Goal: Task Accomplishment & Management: Use online tool/utility

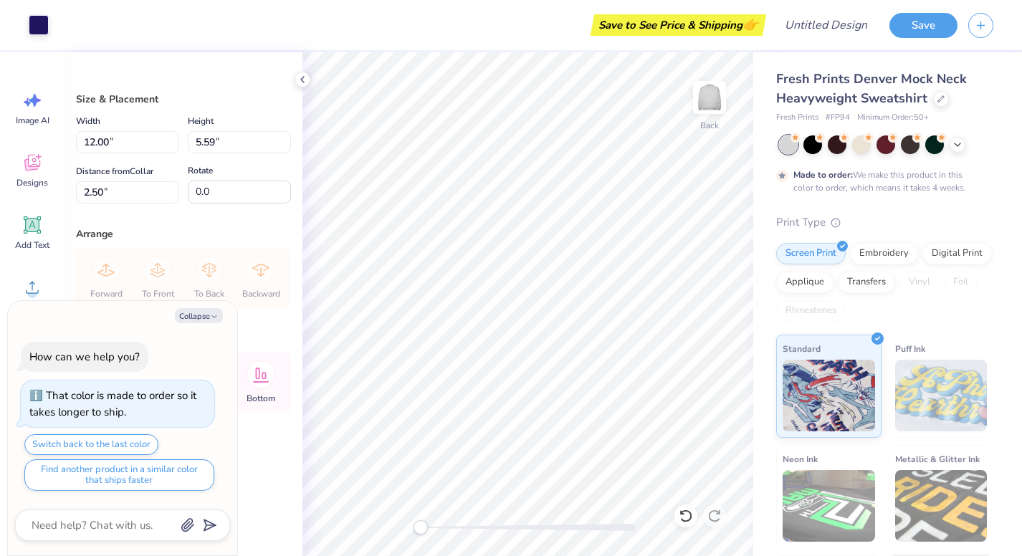
type textarea "x"
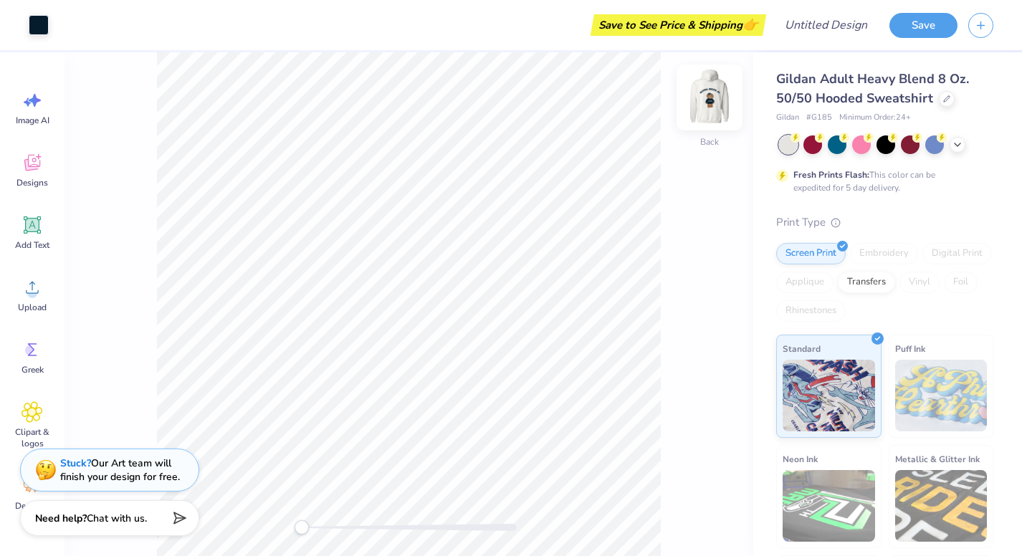
click at [712, 100] on img at bounding box center [709, 97] width 57 height 57
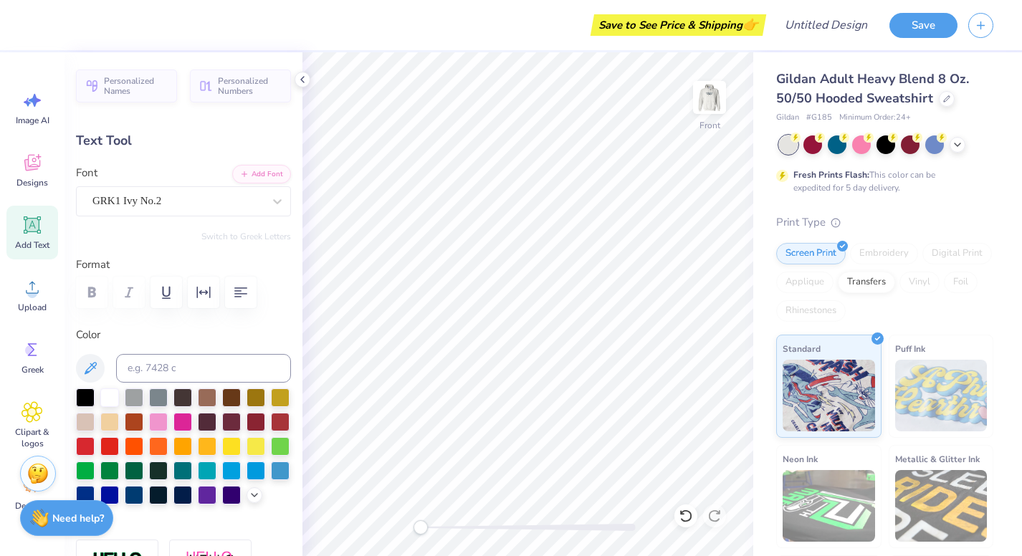
type textarea "A"
type textarea "p"
type textarea "P"
type textarea "i"
type textarea "D"
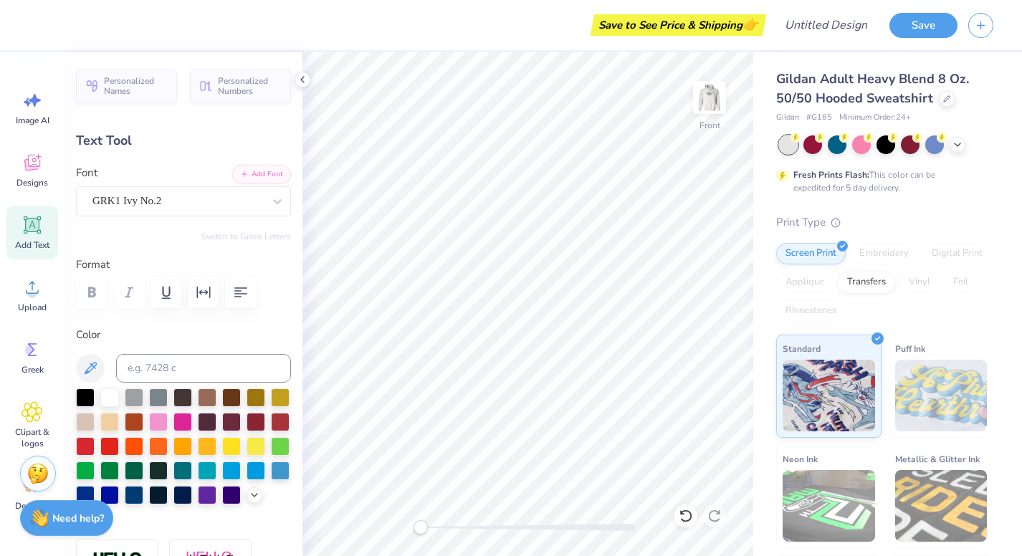
type textarea "FDe"
type input "12.50"
type input "3.35"
type input "6.00"
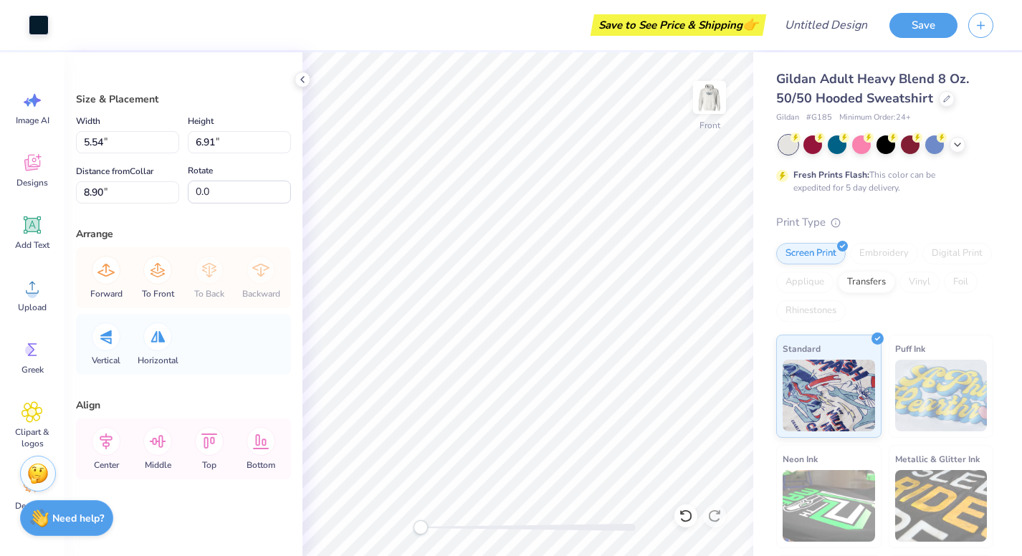
type input "5.30"
type input "8.28"
type input "9.91"
click at [37, 24] on div at bounding box center [39, 24] width 20 height 20
type input "5.54"
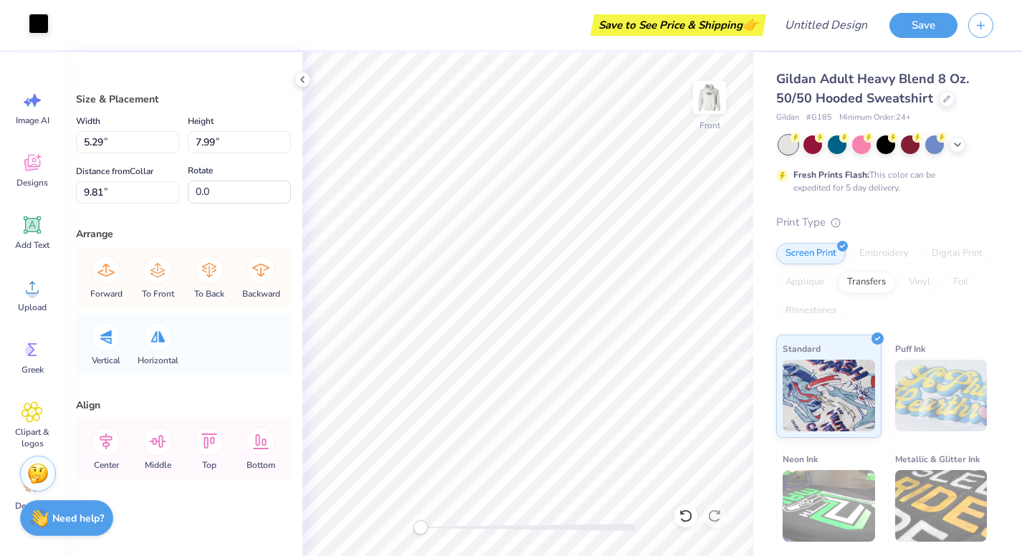
type input "6.91"
type input "8.90"
click at [39, 14] on div at bounding box center [39, 24] width 20 height 20
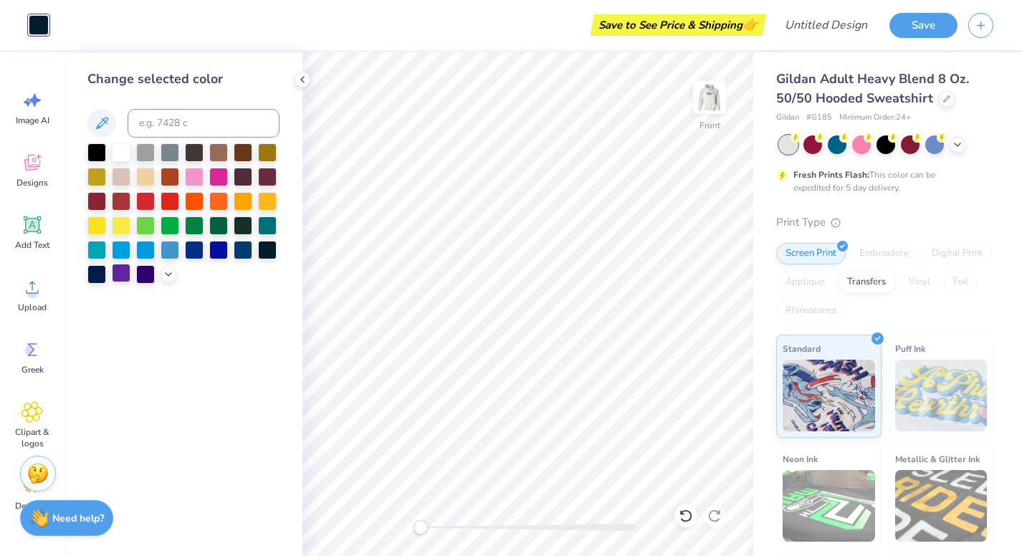
click at [116, 273] on div at bounding box center [121, 273] width 19 height 19
click at [134, 273] on div at bounding box center [183, 213] width 192 height 141
click at [141, 275] on div at bounding box center [145, 273] width 19 height 19
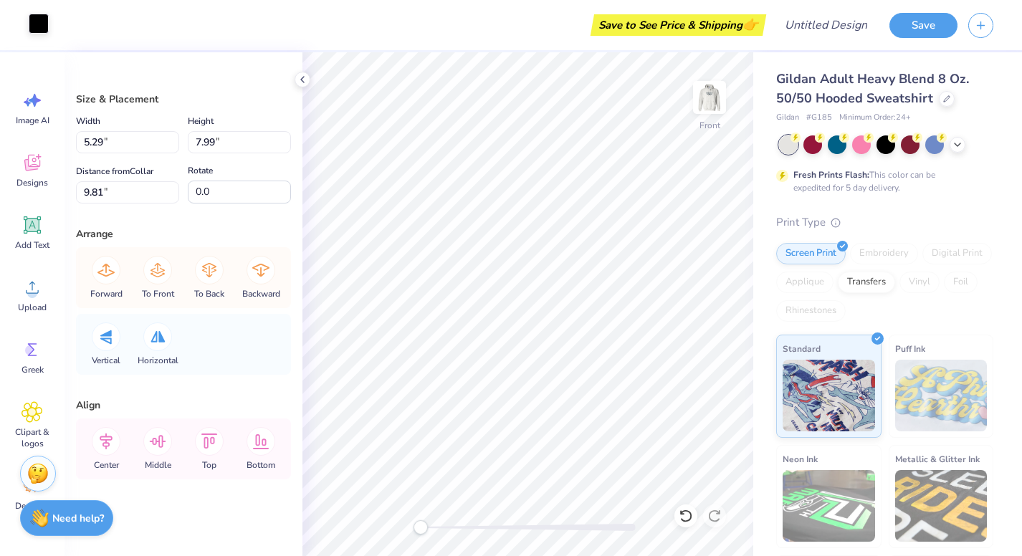
click at [34, 27] on div at bounding box center [39, 24] width 20 height 20
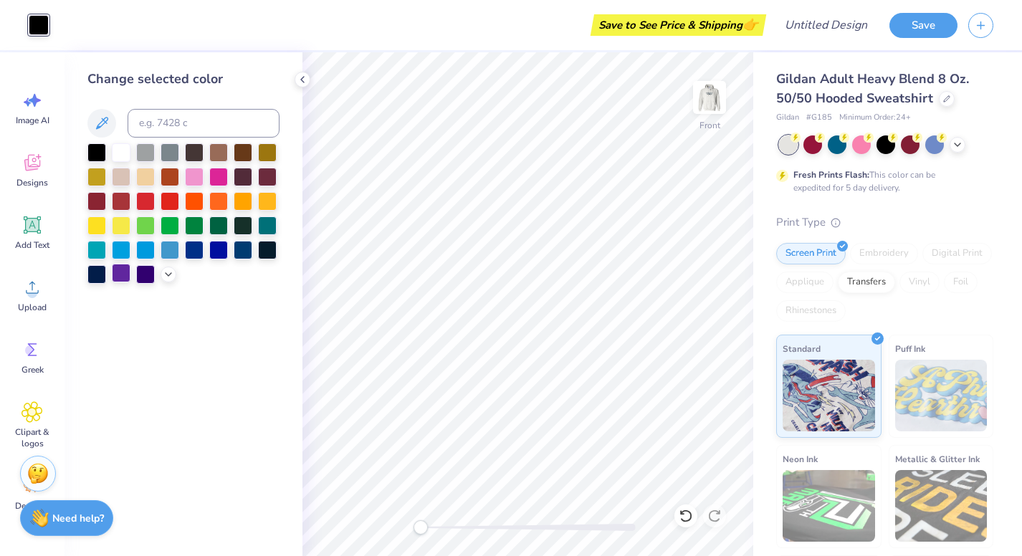
click at [123, 275] on div at bounding box center [121, 273] width 19 height 19
click at [142, 276] on div at bounding box center [145, 273] width 19 height 19
click at [267, 255] on div at bounding box center [267, 248] width 19 height 19
click at [247, 229] on div at bounding box center [243, 224] width 19 height 19
click at [267, 253] on div at bounding box center [267, 248] width 19 height 19
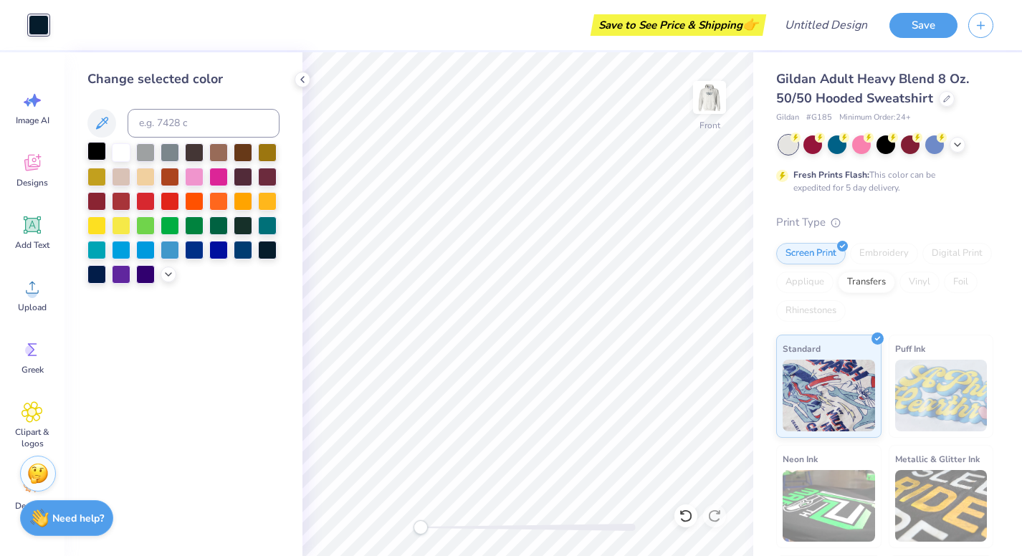
click at [90, 151] on div at bounding box center [96, 151] width 19 height 19
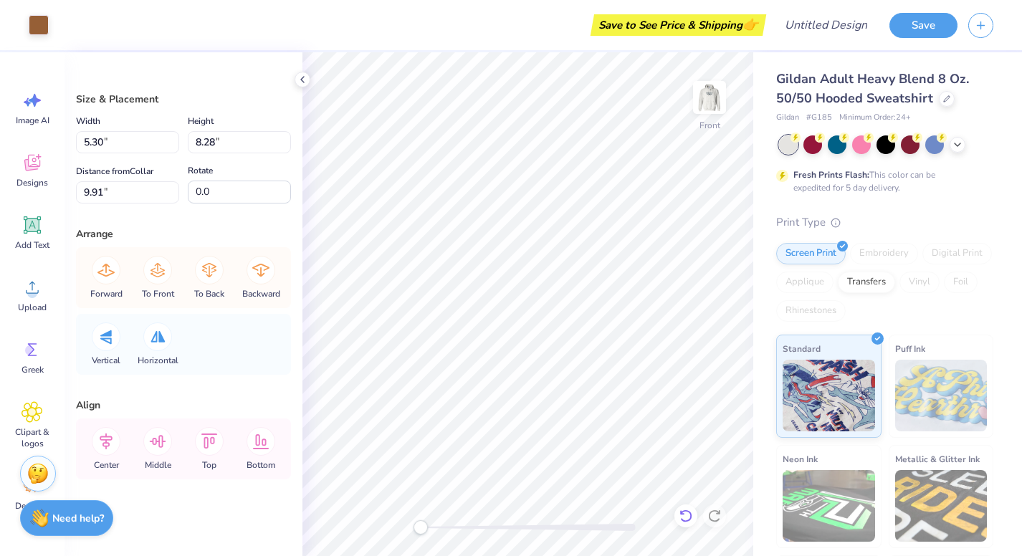
click at [687, 510] on icon at bounding box center [686, 516] width 14 height 14
click at [711, 111] on img at bounding box center [709, 97] width 57 height 57
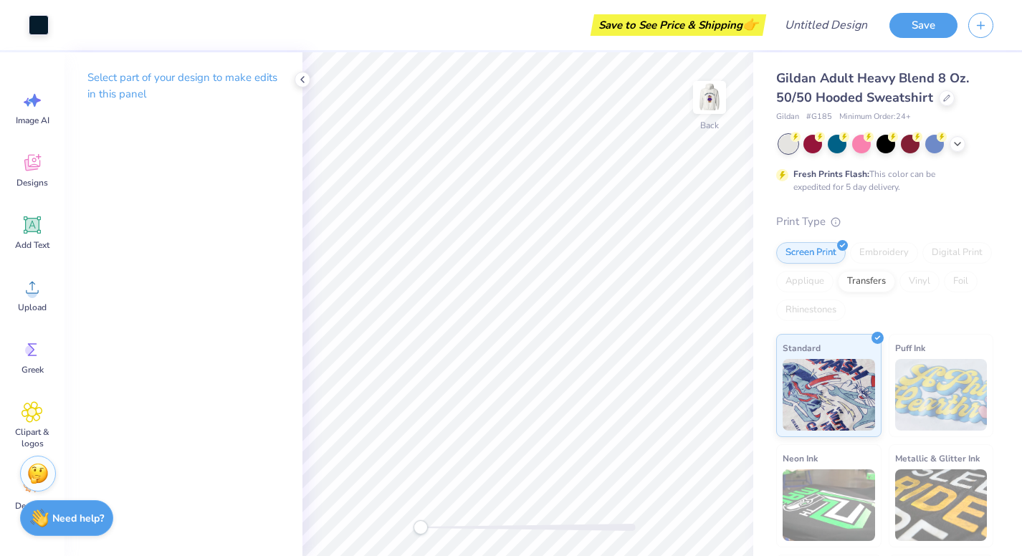
click at [711, 111] on img at bounding box center [709, 97] width 29 height 29
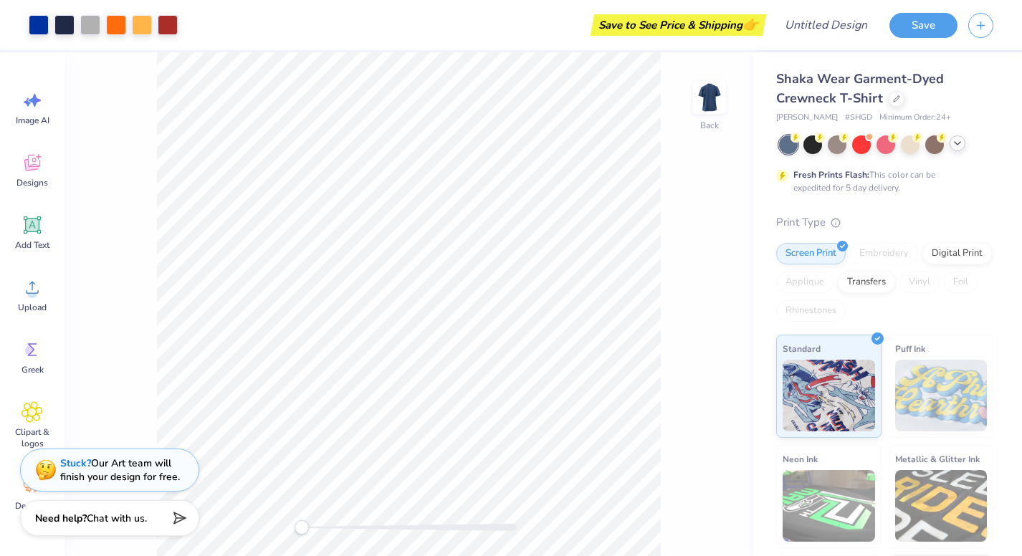
click at [956, 143] on icon at bounding box center [957, 143] width 11 height 11
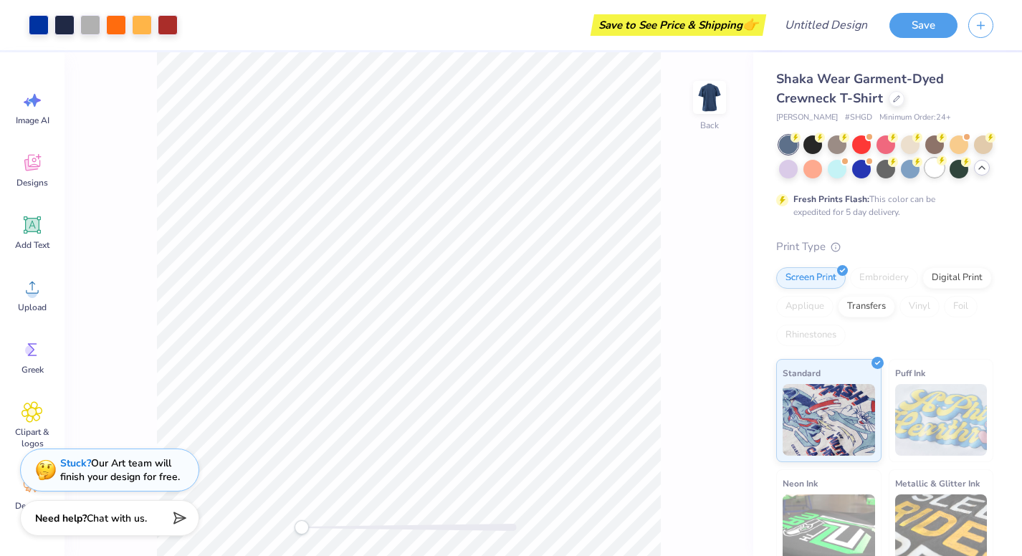
click at [934, 165] on div at bounding box center [935, 167] width 19 height 19
click at [815, 170] on div at bounding box center [813, 167] width 19 height 19
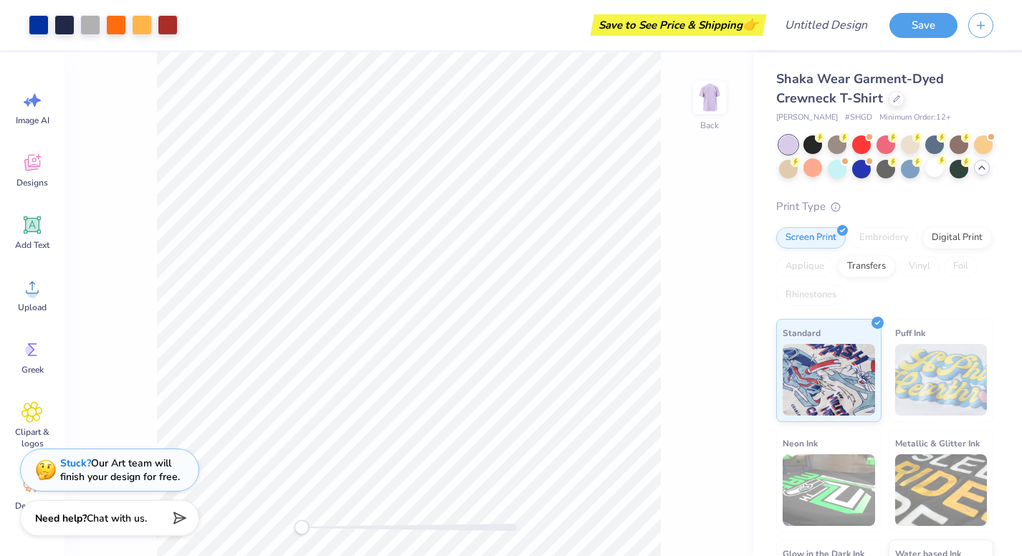
click at [851, 173] on div at bounding box center [886, 157] width 214 height 43
click at [857, 171] on div at bounding box center [861, 167] width 19 height 19
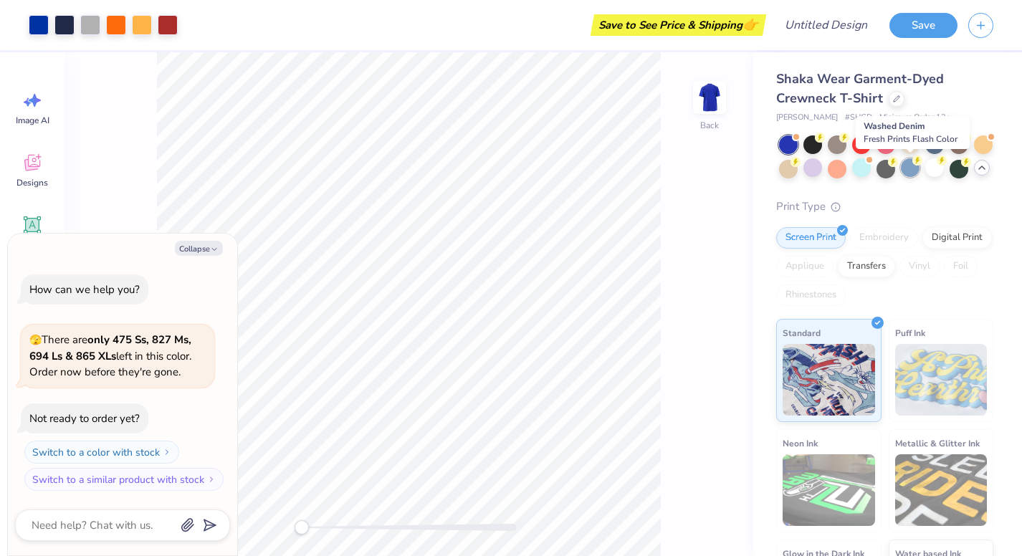
click at [911, 170] on div at bounding box center [910, 167] width 19 height 19
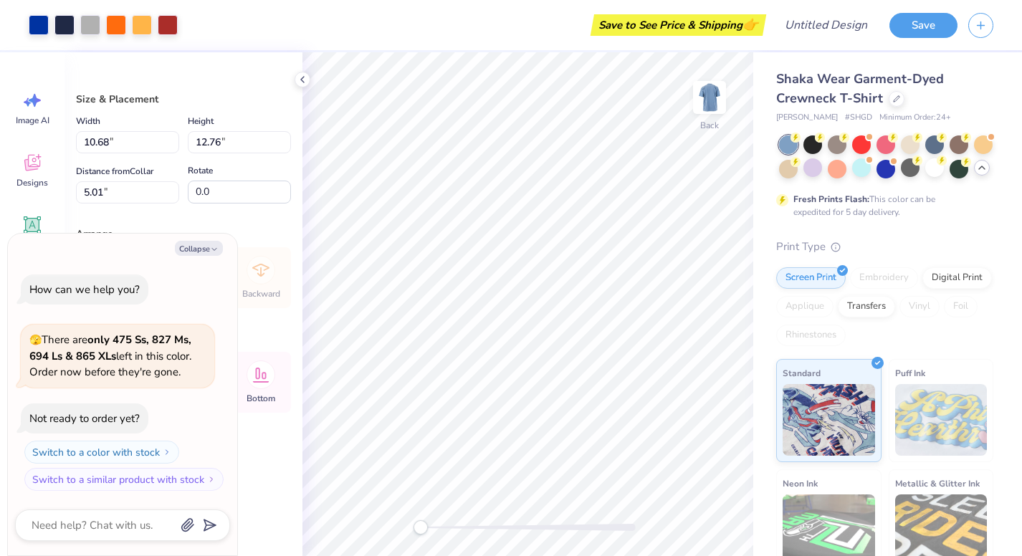
type textarea "x"
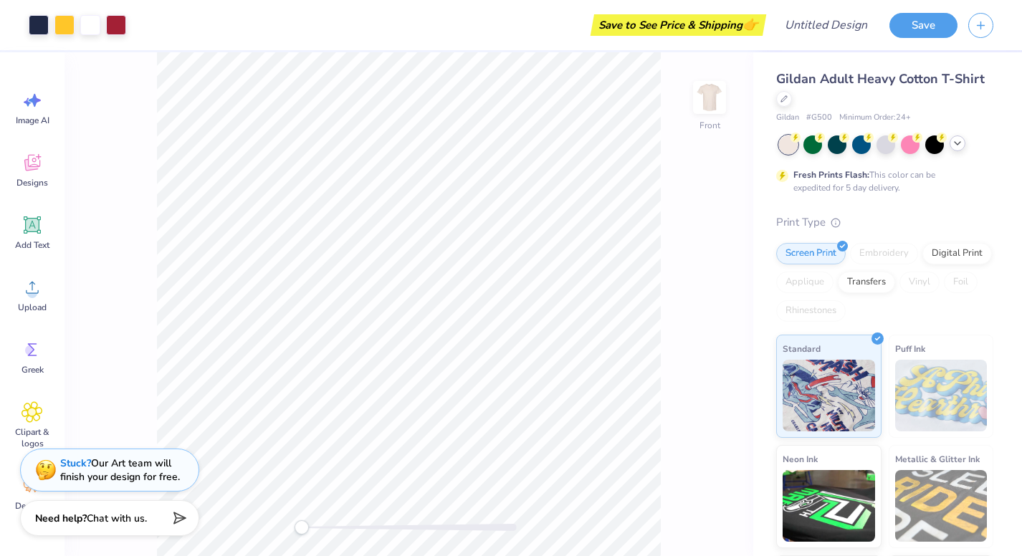
click at [958, 143] on icon at bounding box center [957, 143] width 11 height 11
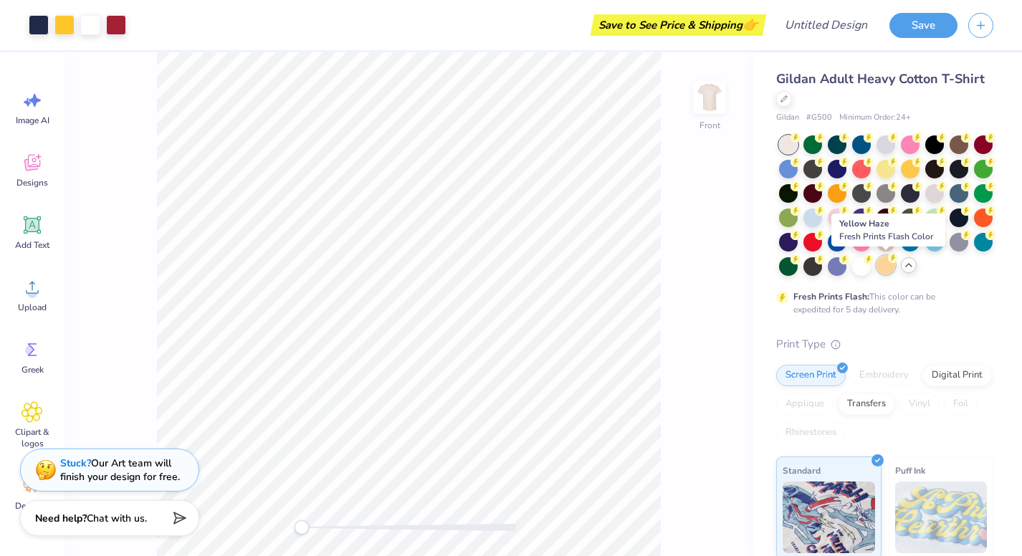
click at [887, 261] on div at bounding box center [886, 265] width 19 height 19
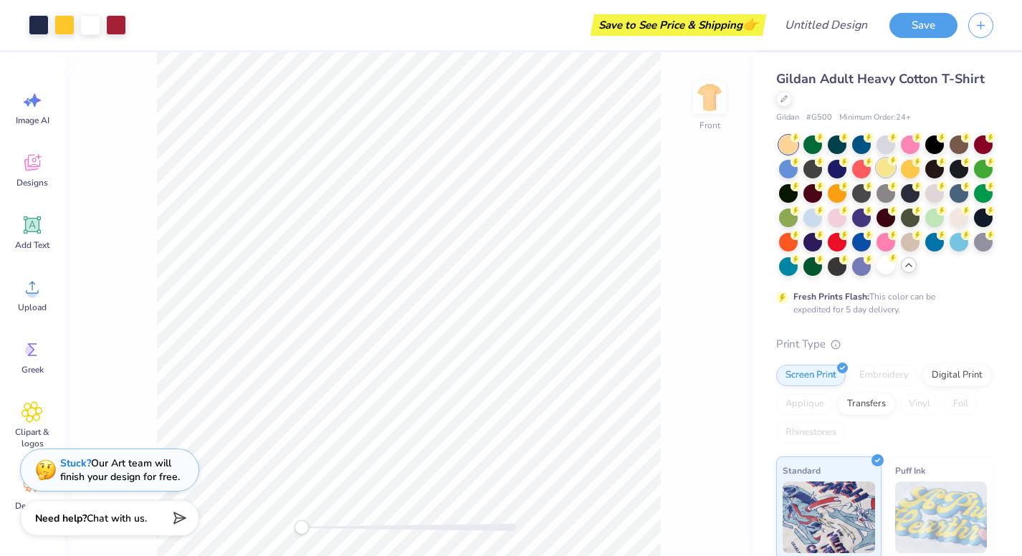
click at [889, 161] on circle at bounding box center [893, 161] width 10 height 10
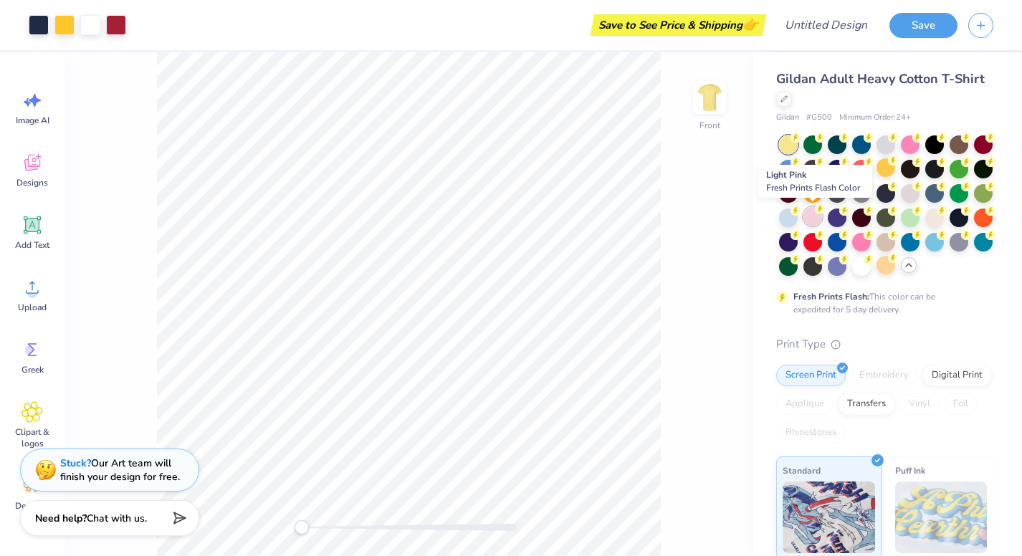
click at [815, 217] on div at bounding box center [813, 216] width 19 height 19
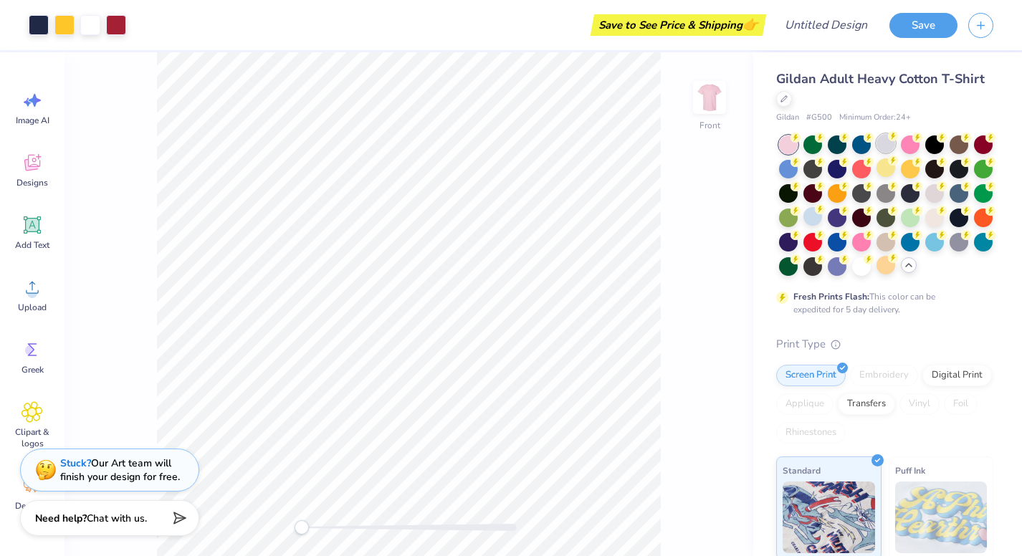
click at [884, 142] on div at bounding box center [886, 143] width 19 height 19
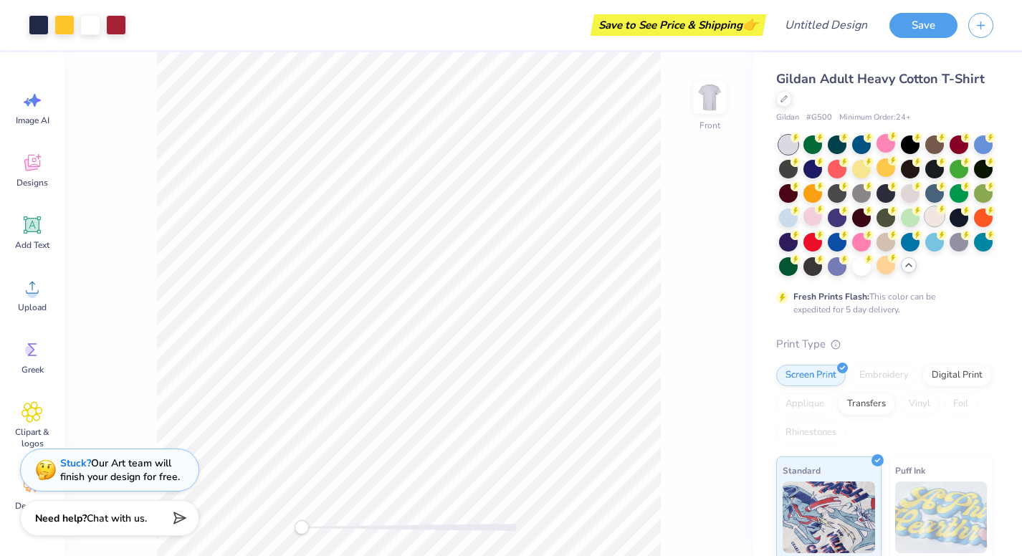
click at [929, 217] on div at bounding box center [935, 216] width 19 height 19
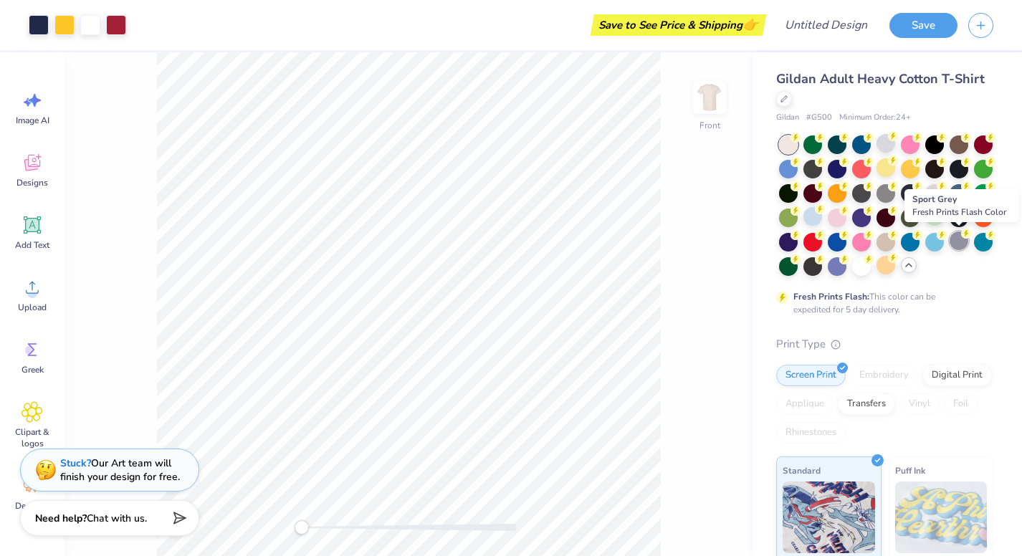
click at [964, 244] on div at bounding box center [959, 241] width 19 height 19
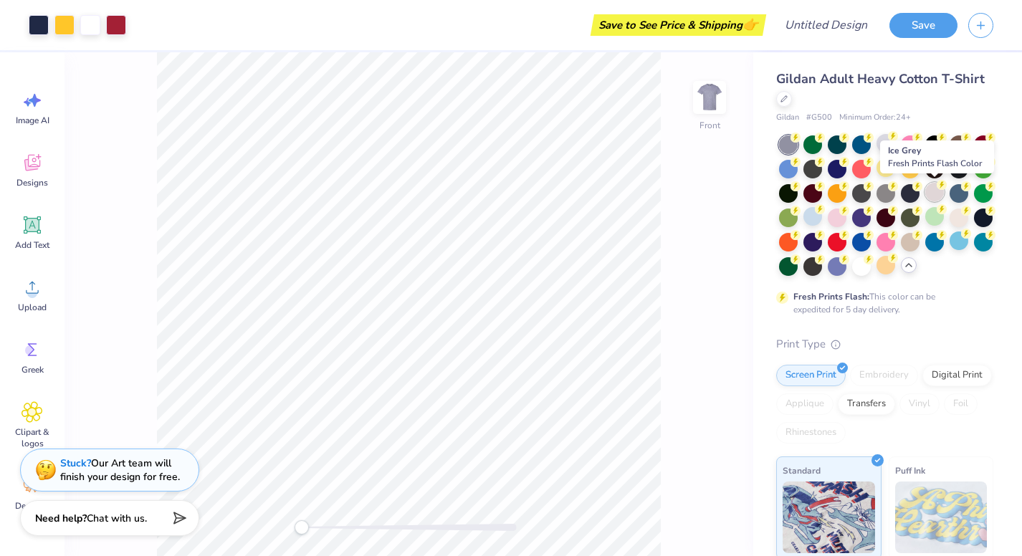
click at [929, 196] on div at bounding box center [935, 192] width 19 height 19
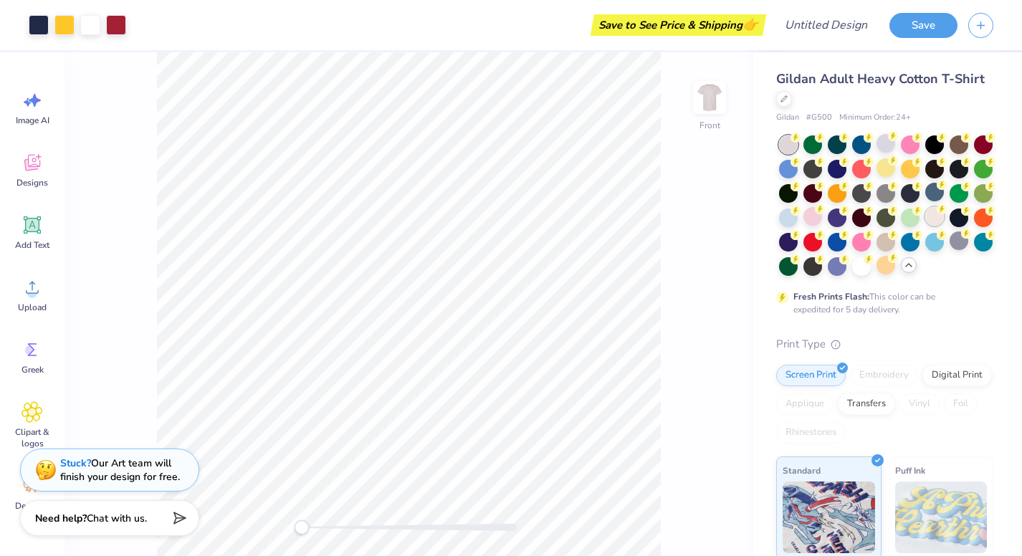
click at [939, 217] on div at bounding box center [935, 216] width 19 height 19
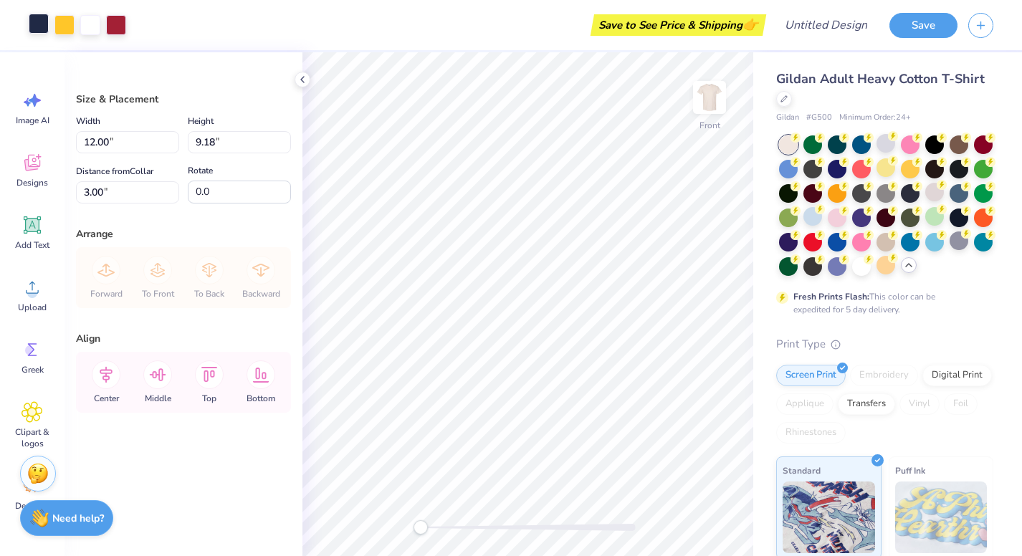
click at [43, 28] on div at bounding box center [39, 24] width 20 height 20
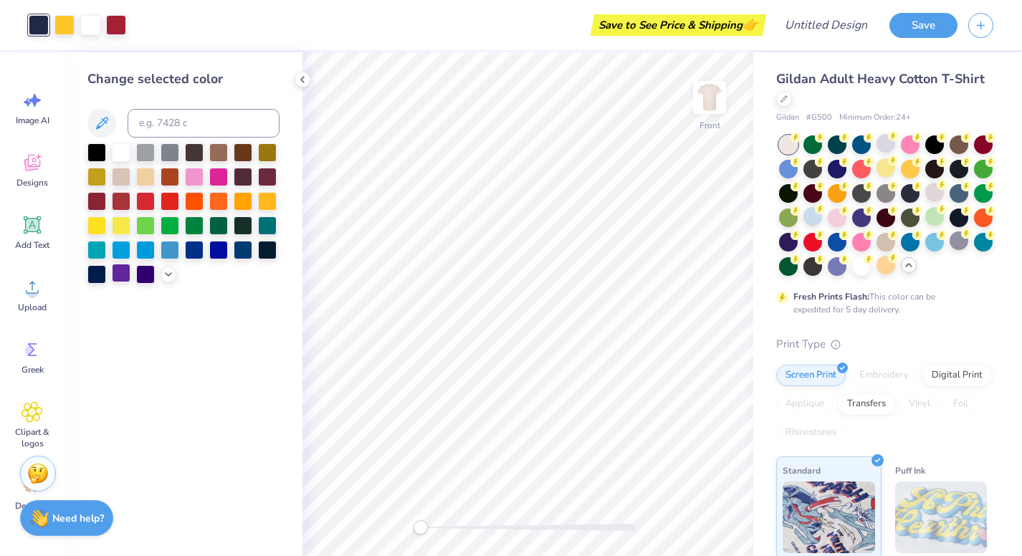
click at [115, 279] on div at bounding box center [121, 273] width 19 height 19
click at [166, 279] on icon at bounding box center [168, 272] width 11 height 11
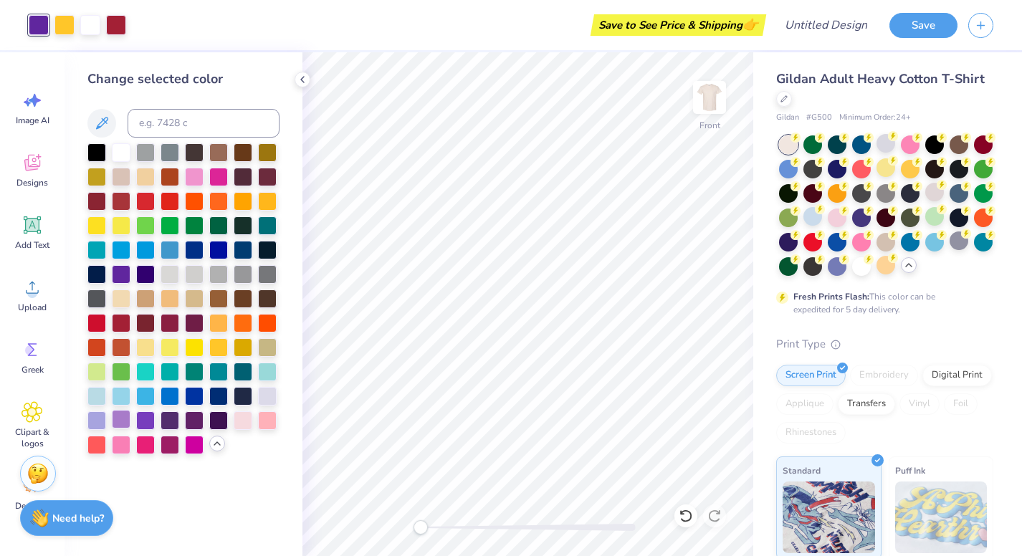
click at [122, 425] on div at bounding box center [121, 419] width 19 height 19
click at [66, 27] on div at bounding box center [64, 24] width 20 height 20
click at [96, 422] on div at bounding box center [96, 419] width 19 height 19
click at [114, 423] on div at bounding box center [121, 419] width 19 height 19
click at [132, 423] on div at bounding box center [183, 298] width 192 height 311
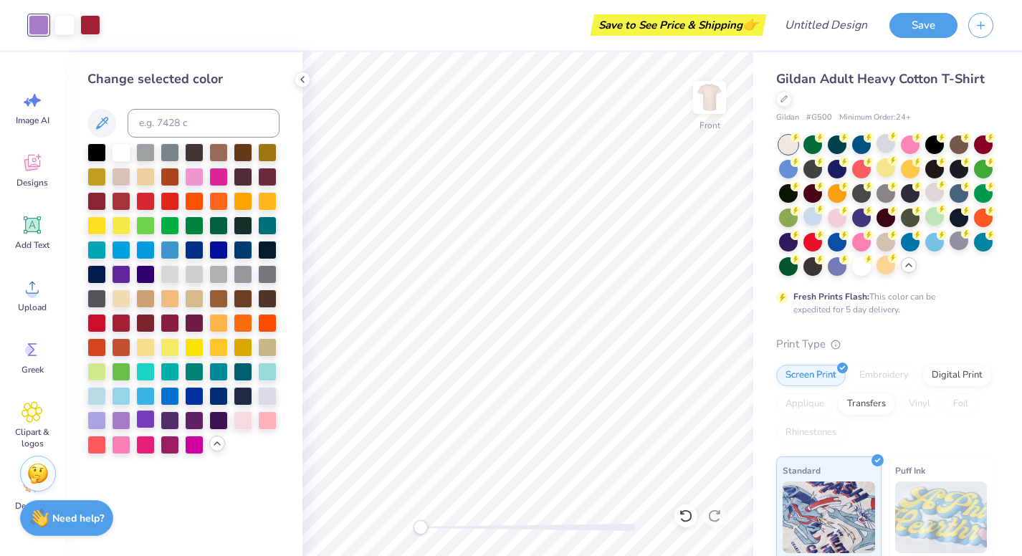
click at [141, 423] on div at bounding box center [145, 419] width 19 height 19
click at [118, 422] on div at bounding box center [121, 419] width 19 height 19
click at [60, 19] on div at bounding box center [64, 24] width 20 height 20
click at [681, 521] on icon at bounding box center [686, 516] width 14 height 14
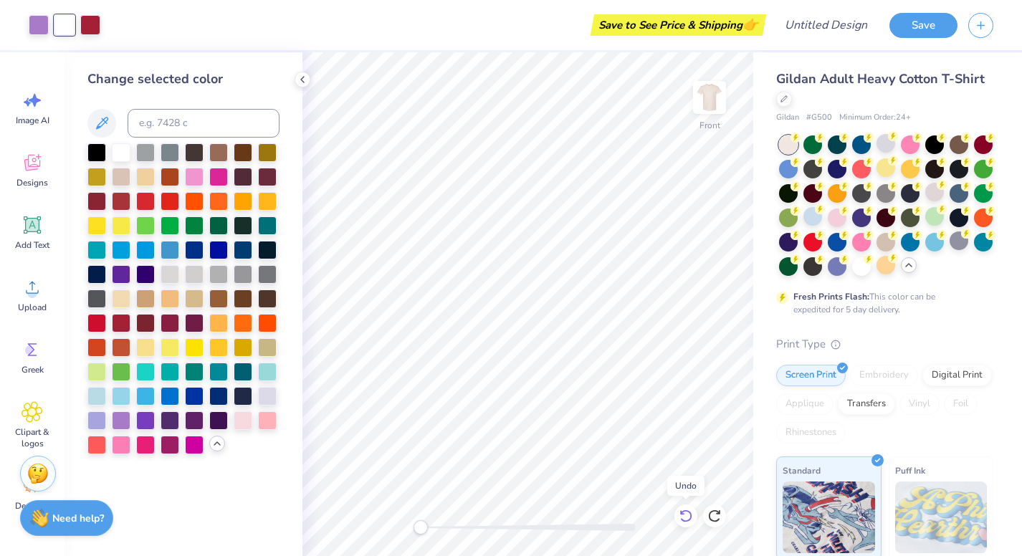
click at [681, 521] on icon at bounding box center [686, 516] width 14 height 14
click at [63, 27] on div at bounding box center [64, 24] width 20 height 20
click at [148, 419] on div at bounding box center [145, 419] width 19 height 19
click at [165, 422] on div at bounding box center [170, 419] width 19 height 19
click at [193, 424] on div at bounding box center [194, 419] width 19 height 19
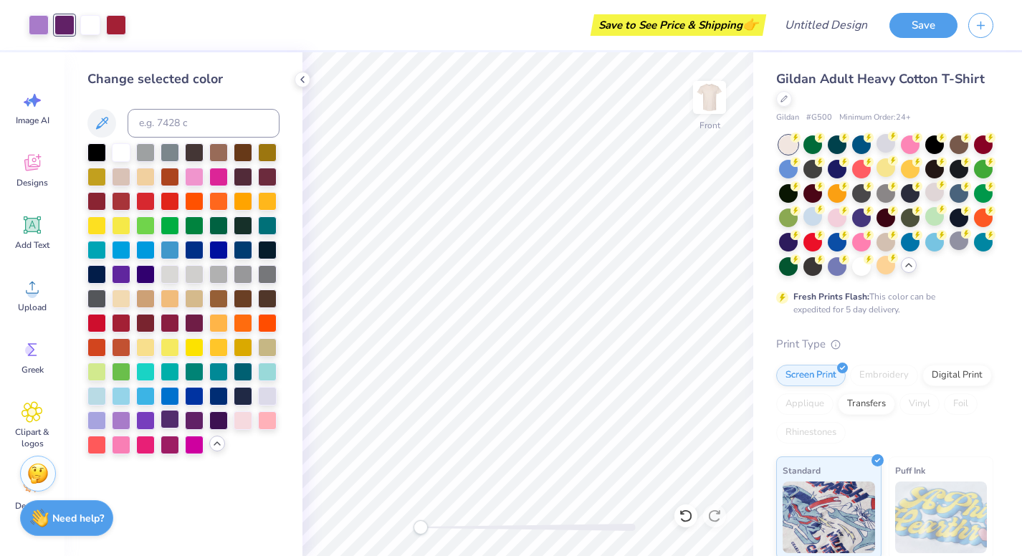
click at [164, 420] on div at bounding box center [170, 419] width 19 height 19
click at [171, 419] on div at bounding box center [170, 419] width 19 height 19
click at [92, 26] on div at bounding box center [90, 24] width 20 height 20
click at [122, 180] on div at bounding box center [121, 175] width 19 height 19
click at [262, 400] on div at bounding box center [267, 395] width 19 height 19
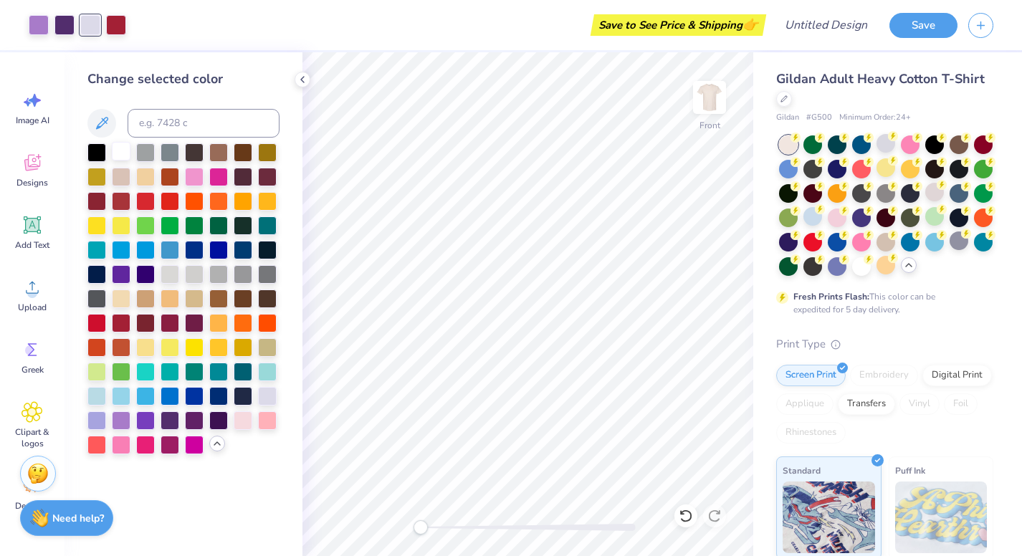
click at [123, 153] on div at bounding box center [121, 151] width 19 height 19
click at [117, 28] on div at bounding box center [116, 24] width 20 height 20
click at [189, 252] on div at bounding box center [194, 248] width 19 height 19
click at [194, 425] on div at bounding box center [194, 419] width 19 height 19
click at [70, 28] on div at bounding box center [64, 24] width 20 height 20
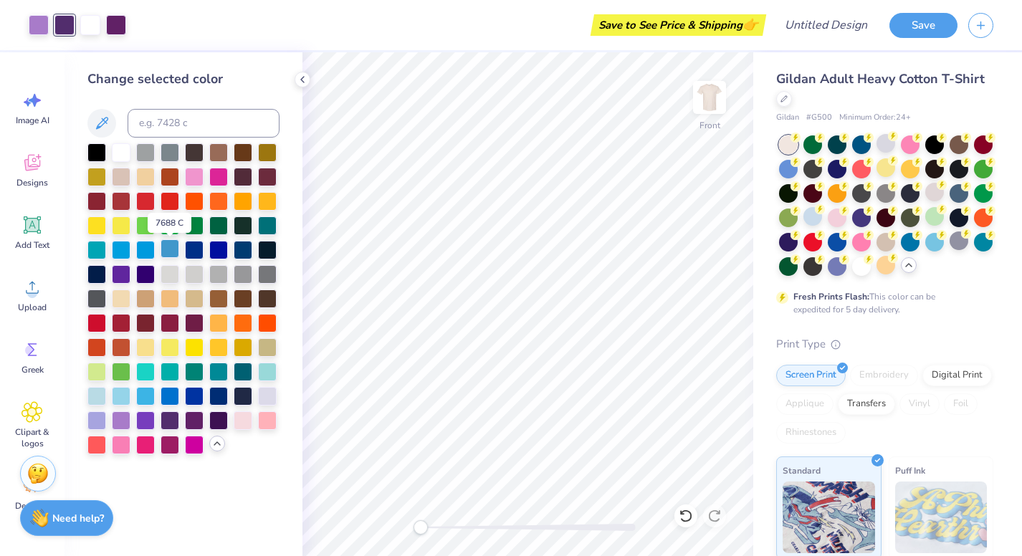
click at [172, 252] on div at bounding box center [170, 248] width 19 height 19
click at [192, 252] on div at bounding box center [194, 248] width 19 height 19
click at [116, 34] on div at bounding box center [116, 24] width 20 height 20
click at [99, 420] on div at bounding box center [96, 419] width 19 height 19
click at [136, 422] on div at bounding box center [145, 419] width 19 height 19
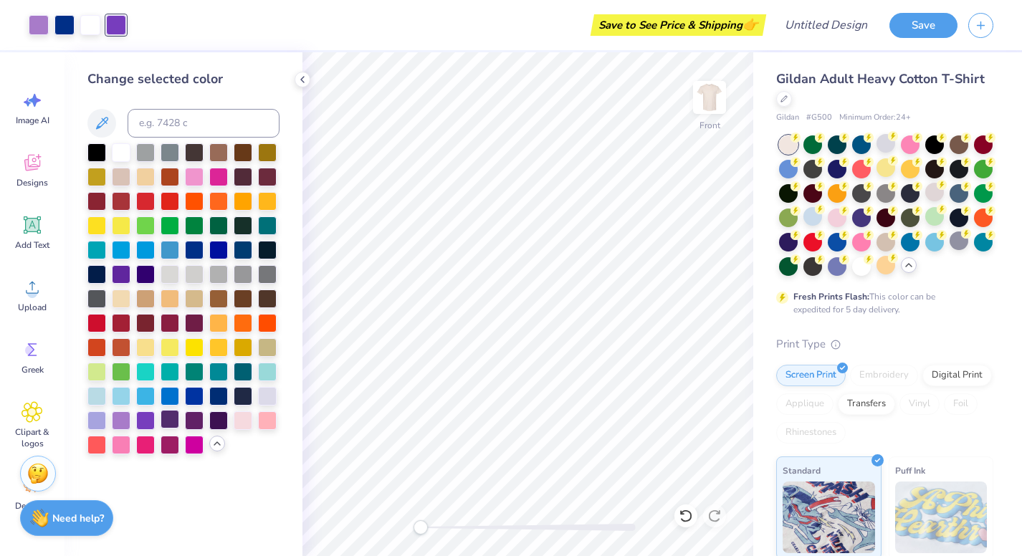
click at [164, 425] on div at bounding box center [170, 419] width 19 height 19
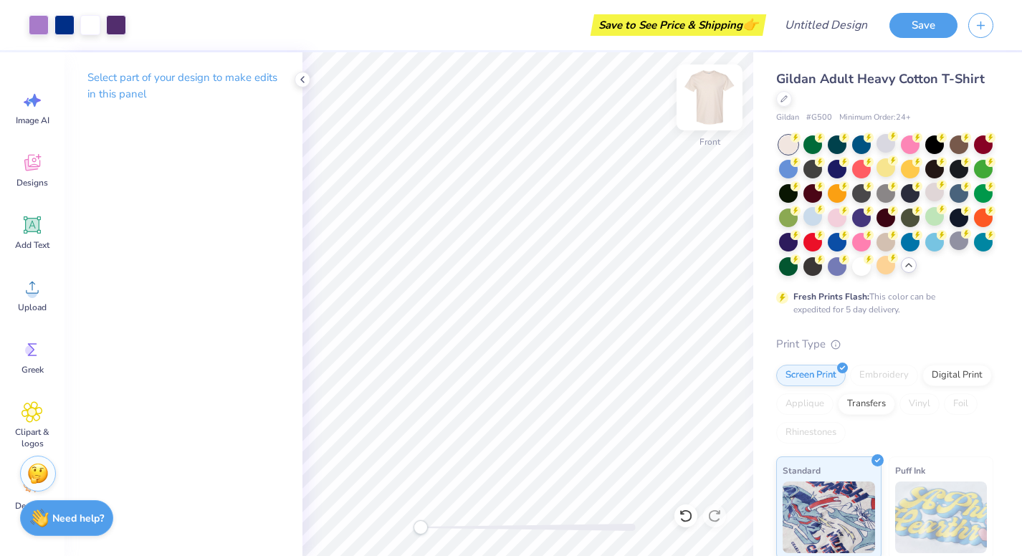
click at [707, 94] on img at bounding box center [709, 97] width 57 height 57
click at [720, 86] on img at bounding box center [709, 97] width 57 height 57
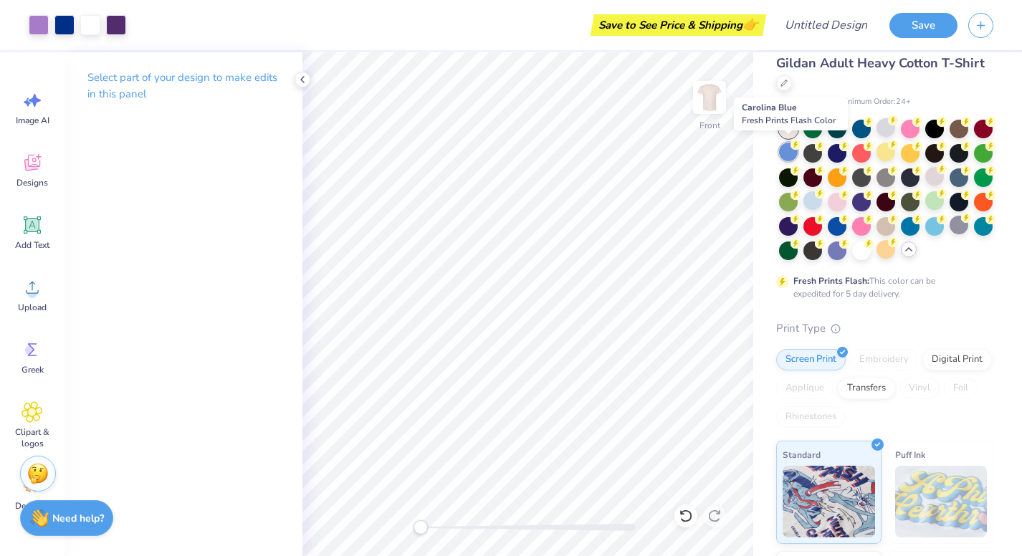
scroll to position [19, 0]
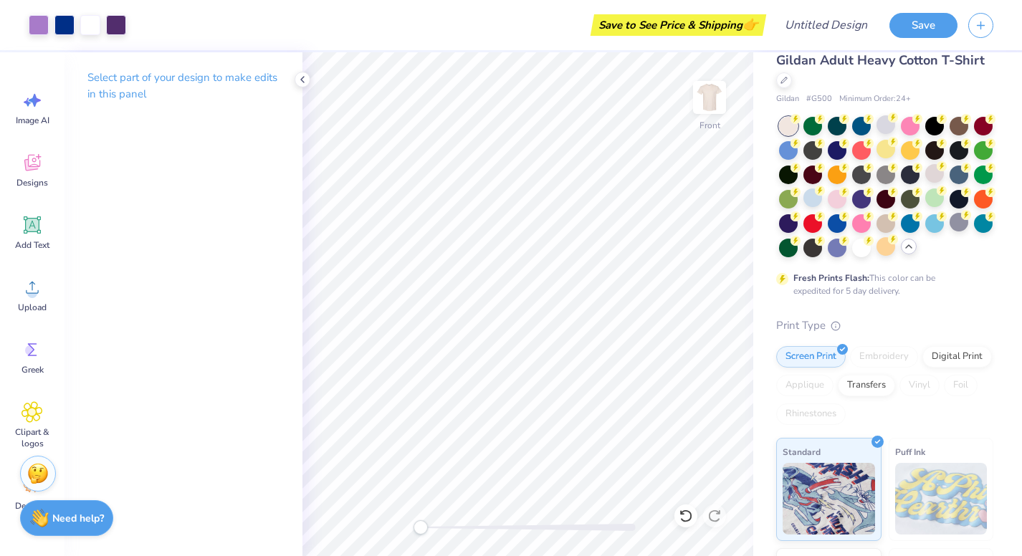
click at [723, 31] on div "Save to See Price & Shipping 👉" at bounding box center [678, 25] width 168 height 22
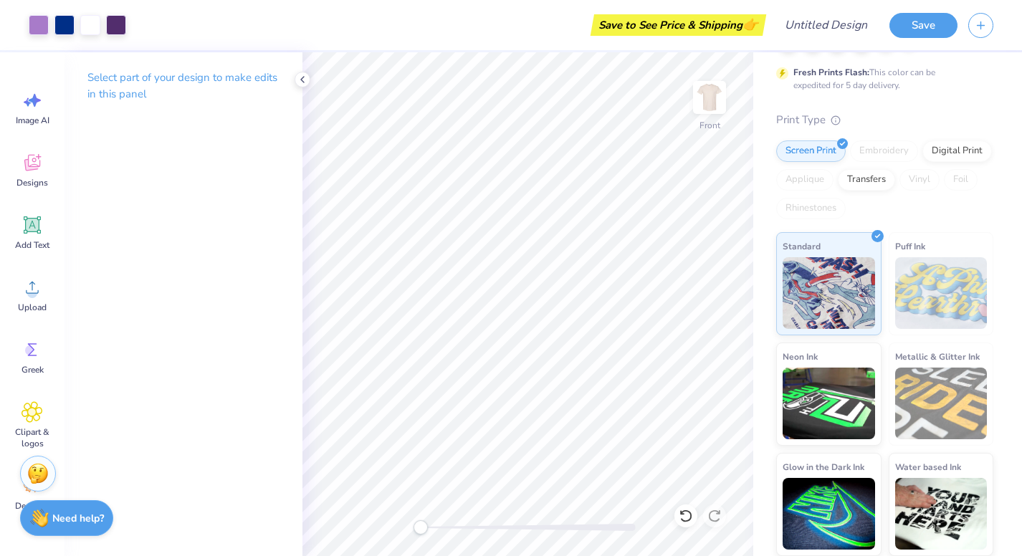
scroll to position [224, 0]
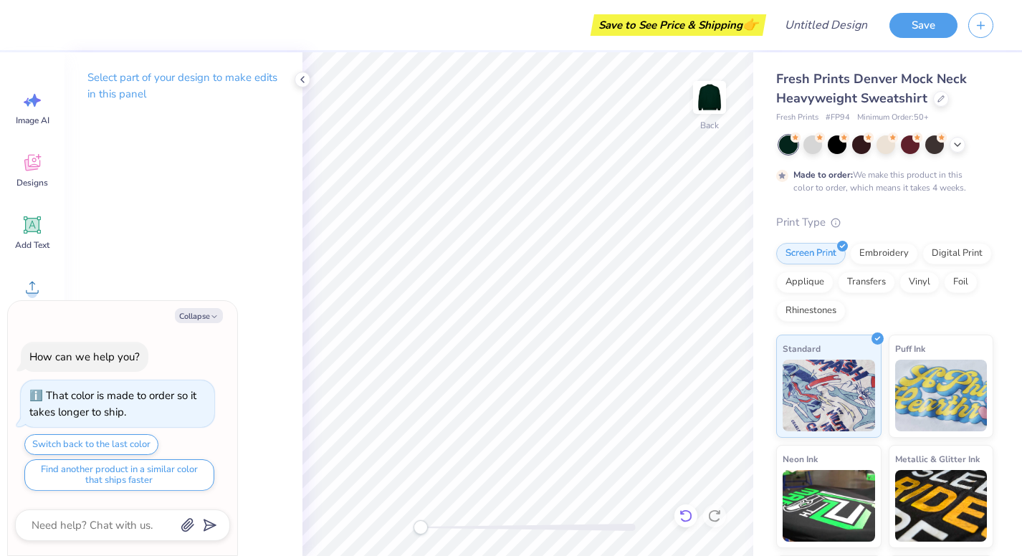
click at [690, 516] on icon at bounding box center [686, 516] width 14 height 14
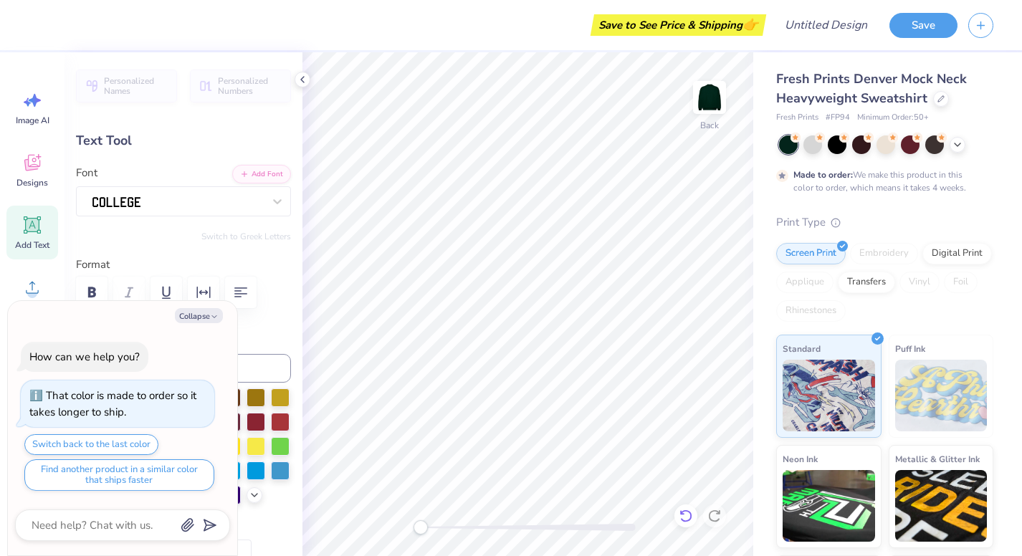
scroll to position [0, 1]
type textarea "x"
type textarea "P"
type textarea "x"
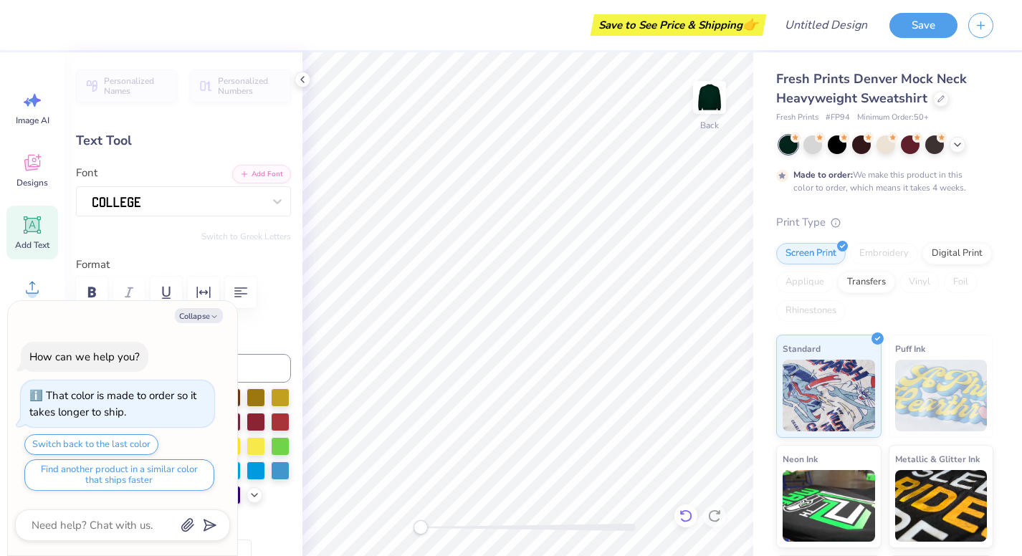
type textarea "Ph"
type textarea "x"
type textarea "Phi"
type textarea "x"
type textarea "Ph"
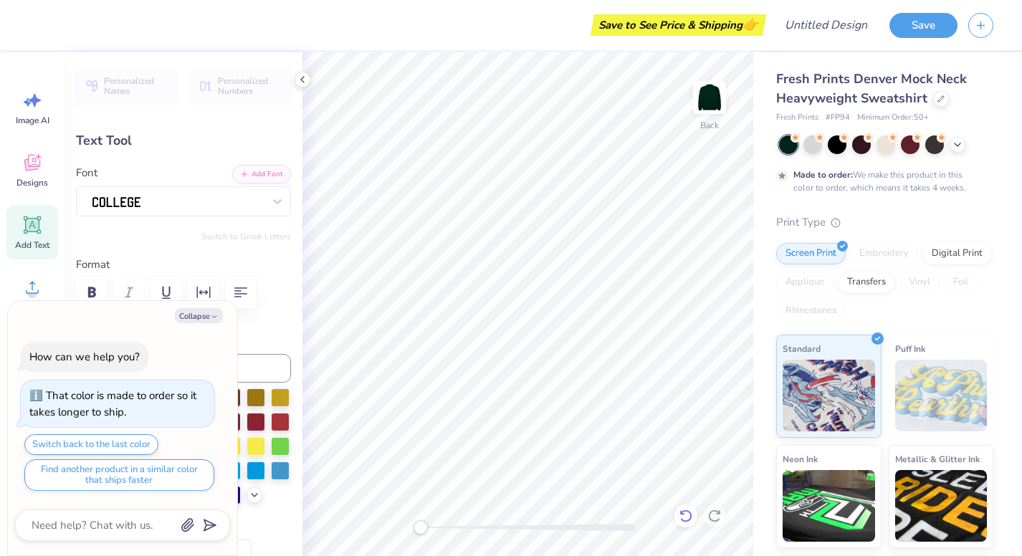
type textarea "x"
type textarea "P"
type textarea "x"
type textarea "PH"
type textarea "x"
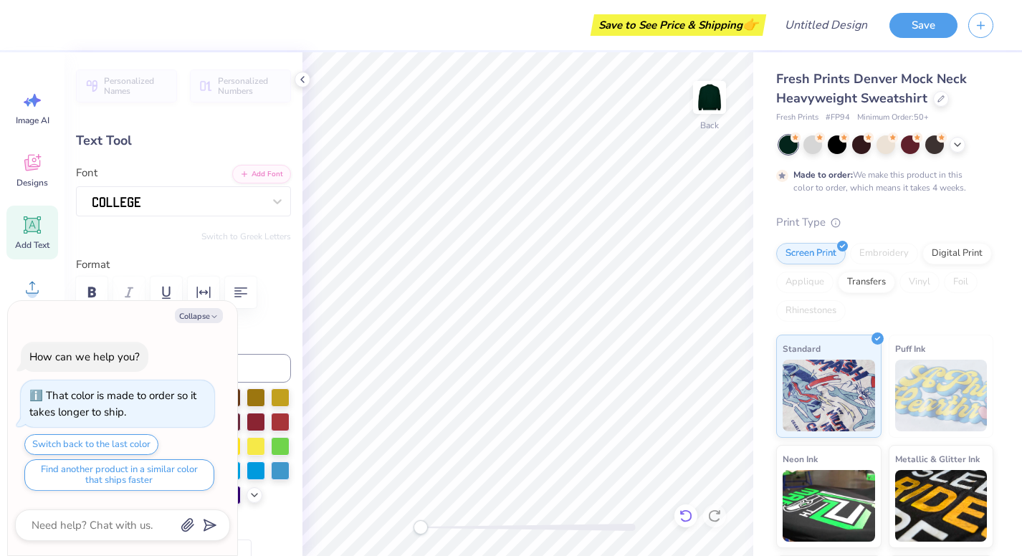
type textarea "PHI"
type textarea "x"
type textarea "PHI"
type textarea "x"
type textarea "PHI D"
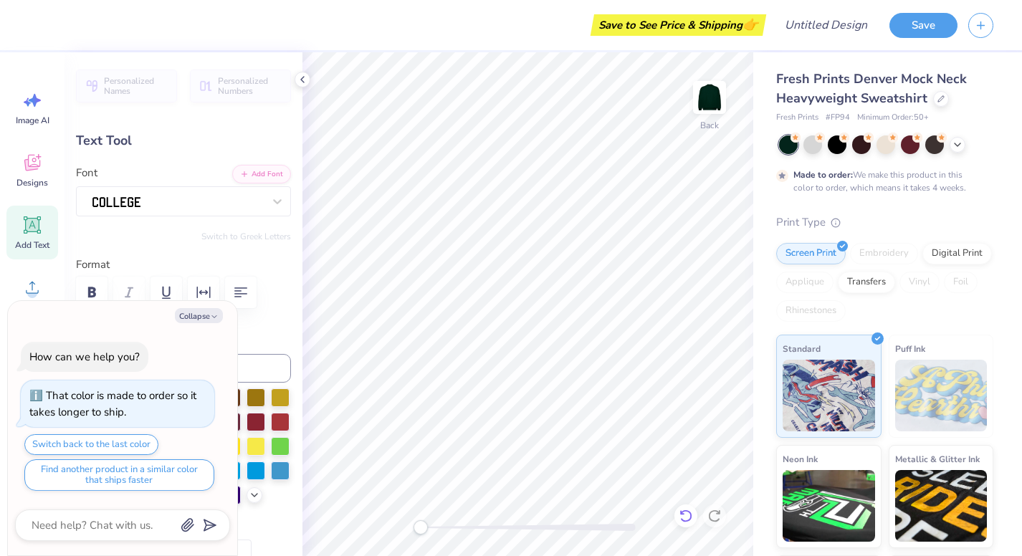
type textarea "x"
type textarea "PHI DE"
type textarea "x"
type textarea "PHI DEL"
type textarea "x"
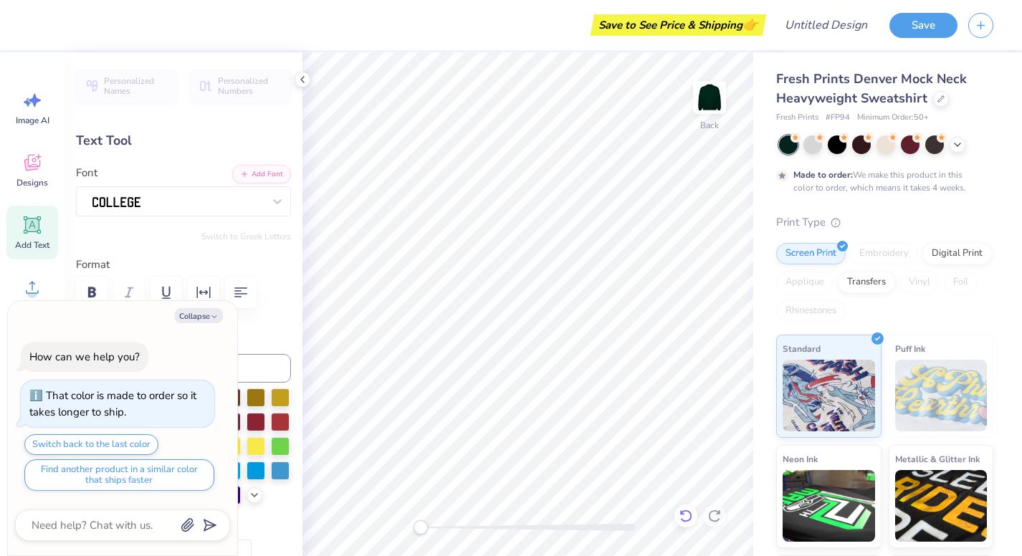
type textarea "PHI DELT"
type textarea "x"
type textarea "PHI DELTA"
type textarea "x"
type textarea "PHI DELTA"
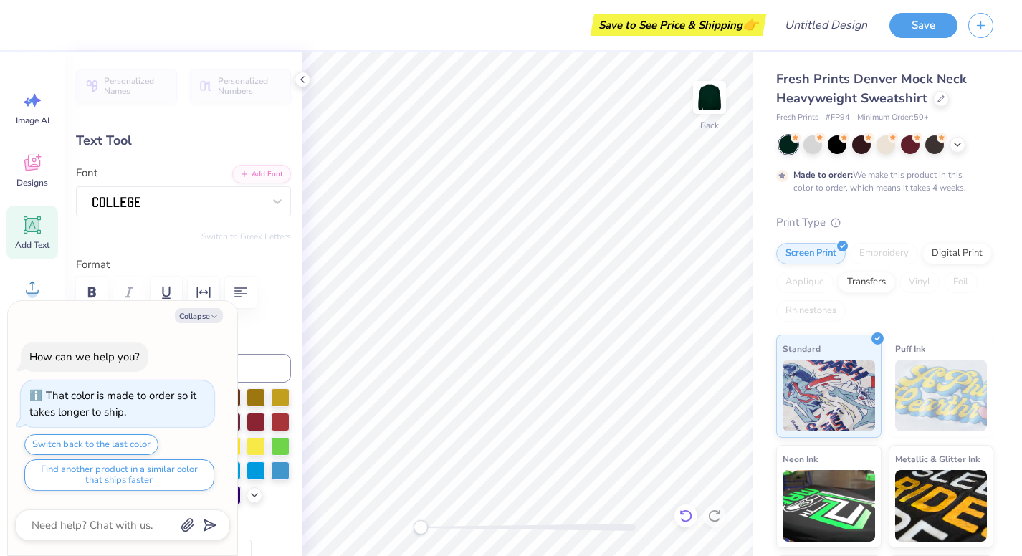
type textarea "x"
type textarea "PHI DELTA E"
type textarea "x"
type textarea "PHI DELTA EP"
type textarea "x"
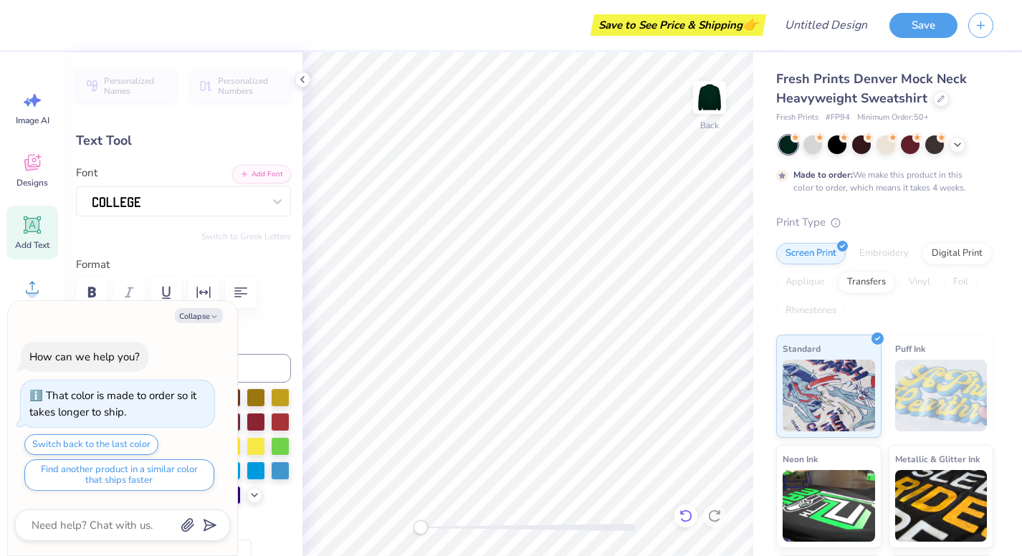
type textarea "PHI DELTA EPS"
type textarea "x"
type textarea "PHI DELTA EPSI"
type textarea "x"
type textarea "PHI DELTA EPSIL"
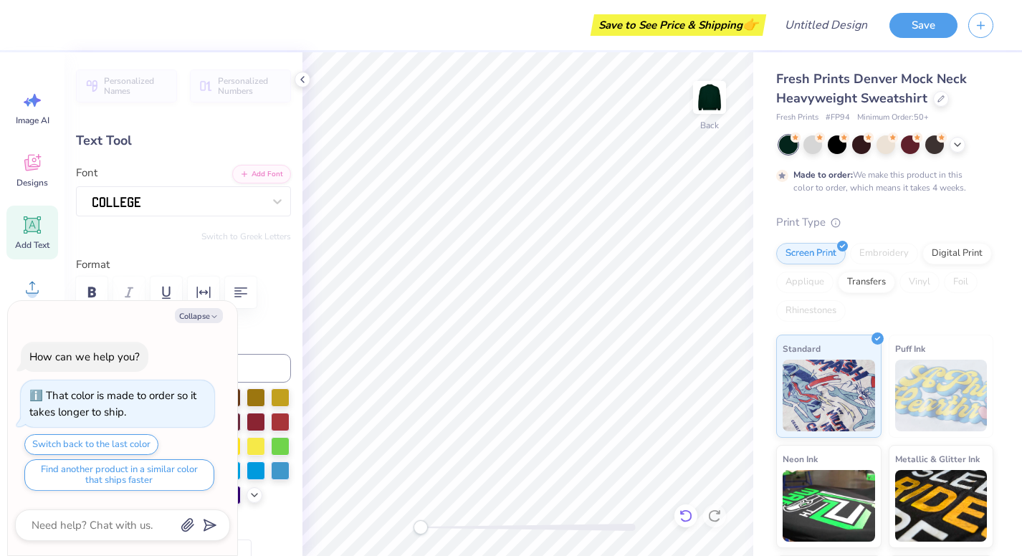
type textarea "x"
type textarea "PHI DELTA EPSILO"
type textarea "x"
type textarea "PHI DELTA EPSILON"
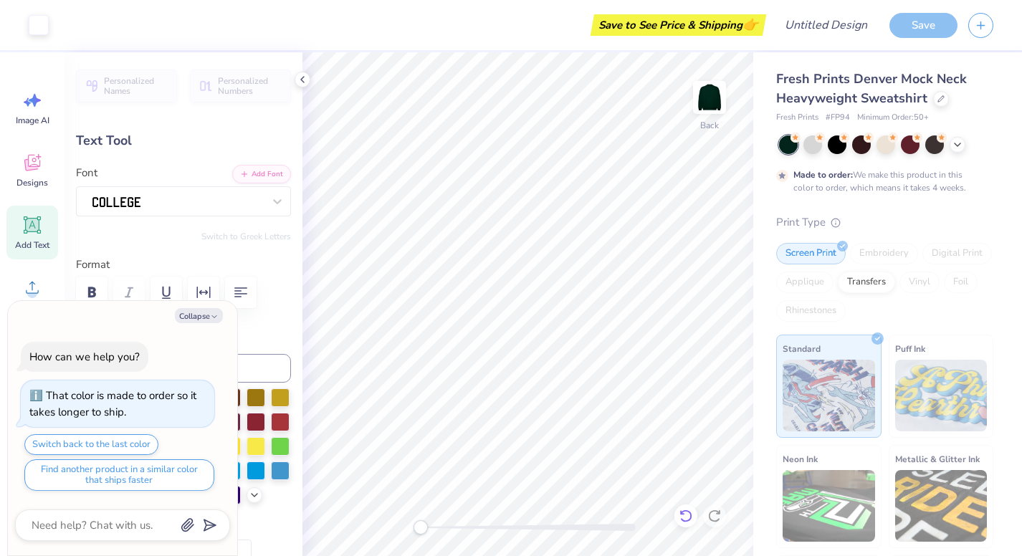
type textarea "x"
type input "16.27"
type input "1.77"
type input "6.70"
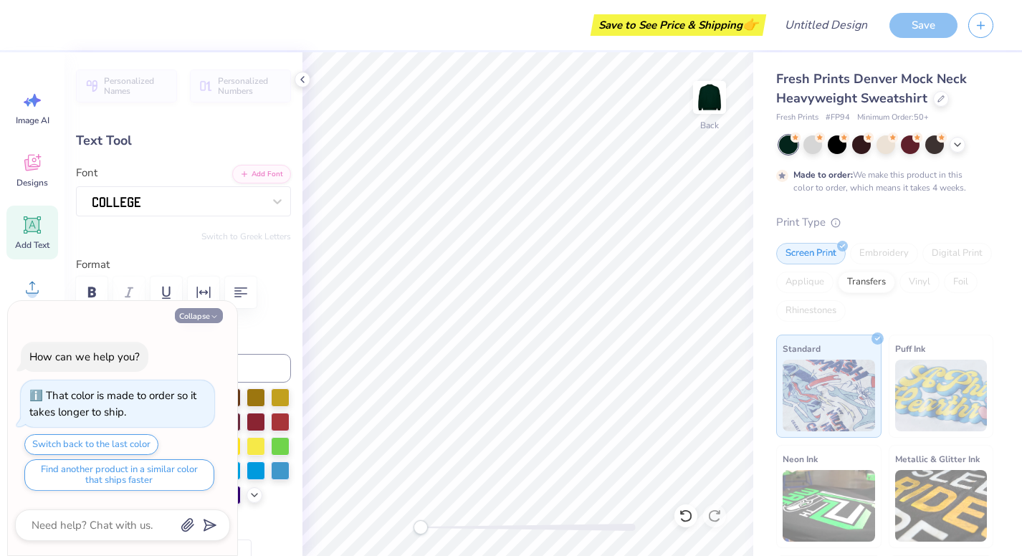
click at [214, 319] on icon "button" at bounding box center [214, 317] width 9 height 9
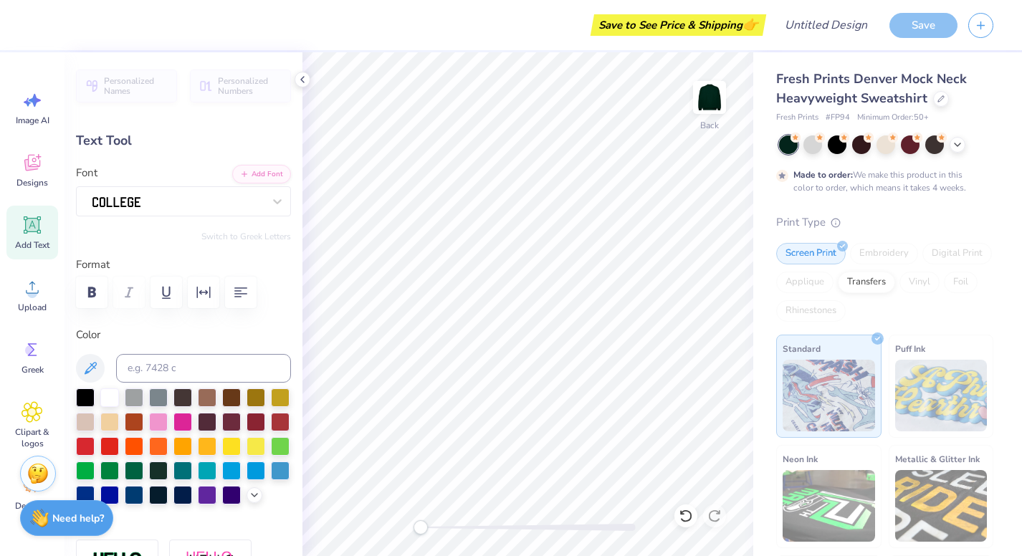
type textarea "x"
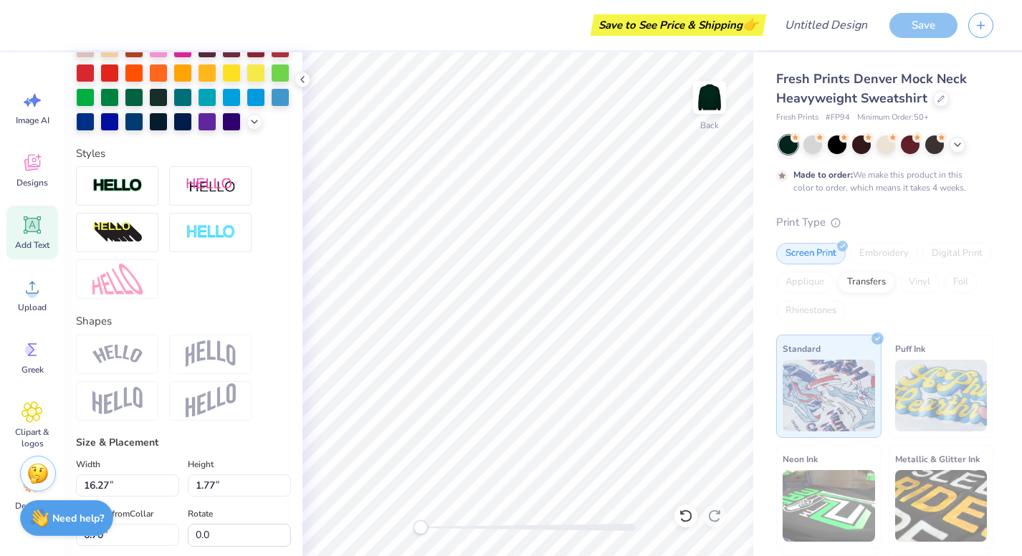
scroll to position [376, 0]
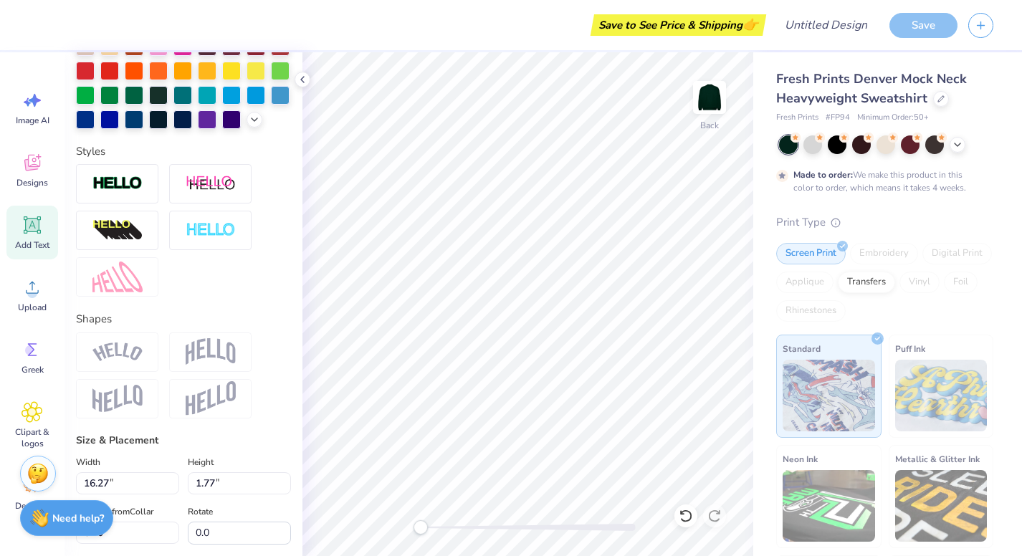
click at [217, 348] on img at bounding box center [211, 351] width 50 height 27
click at [214, 352] on img at bounding box center [211, 351] width 50 height 27
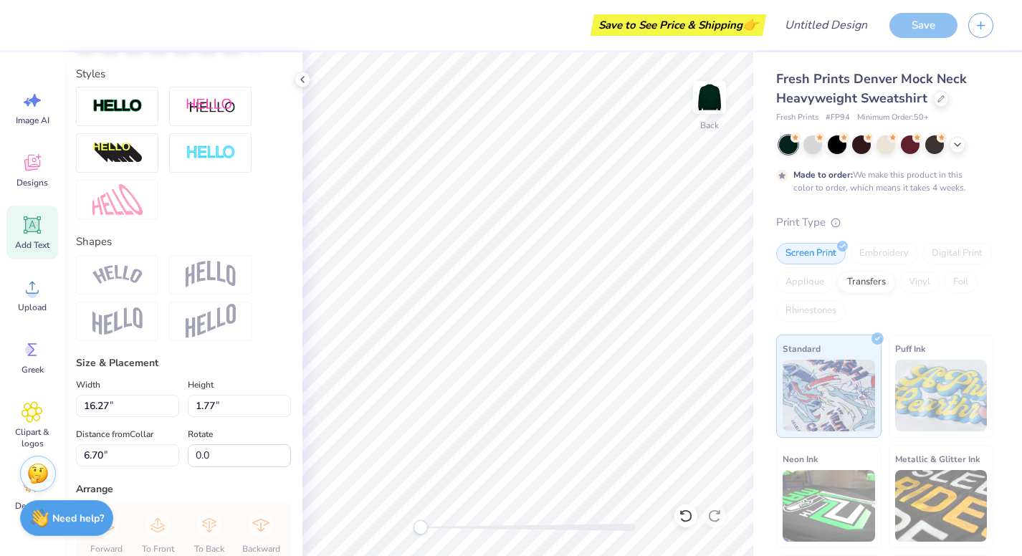
scroll to position [471, 0]
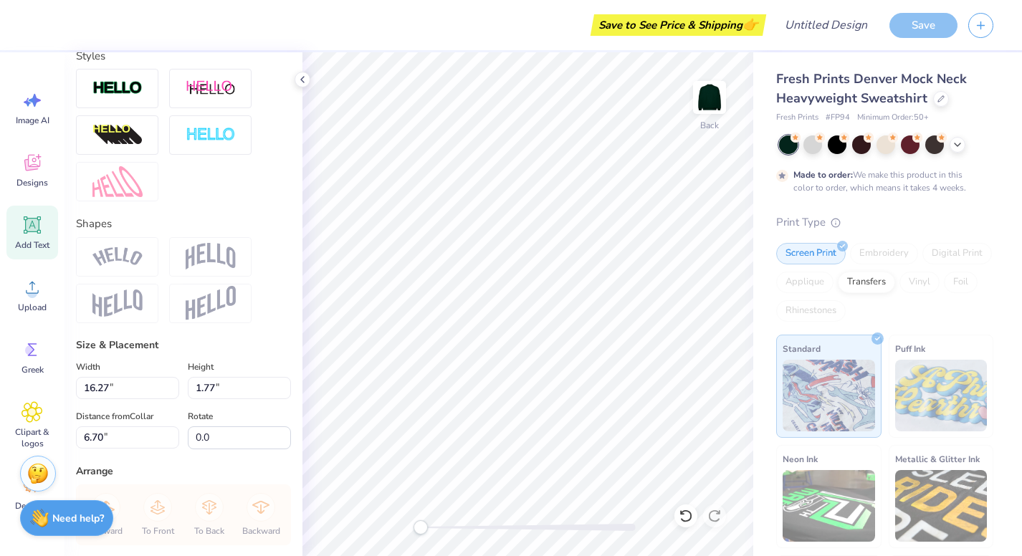
click at [204, 271] on div at bounding box center [210, 256] width 82 height 39
click at [204, 250] on img at bounding box center [211, 256] width 50 height 27
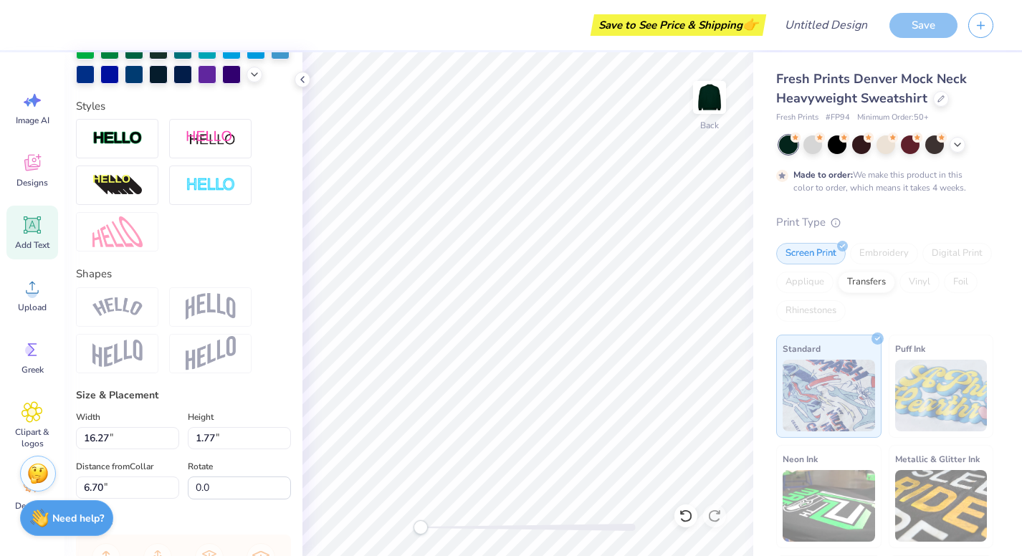
scroll to position [0, 1]
click at [223, 348] on img at bounding box center [211, 353] width 50 height 35
click at [217, 312] on img at bounding box center [211, 306] width 50 height 27
click at [242, 422] on div "Height 1.77 1.77 "" at bounding box center [239, 429] width 103 height 41
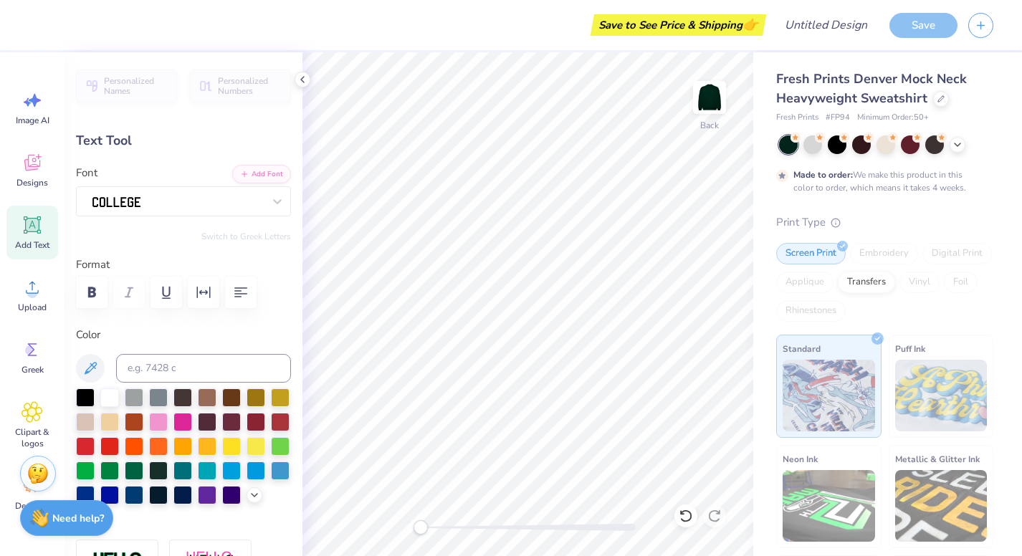
scroll to position [0, 0]
click at [96, 290] on icon "button" at bounding box center [91, 292] width 17 height 17
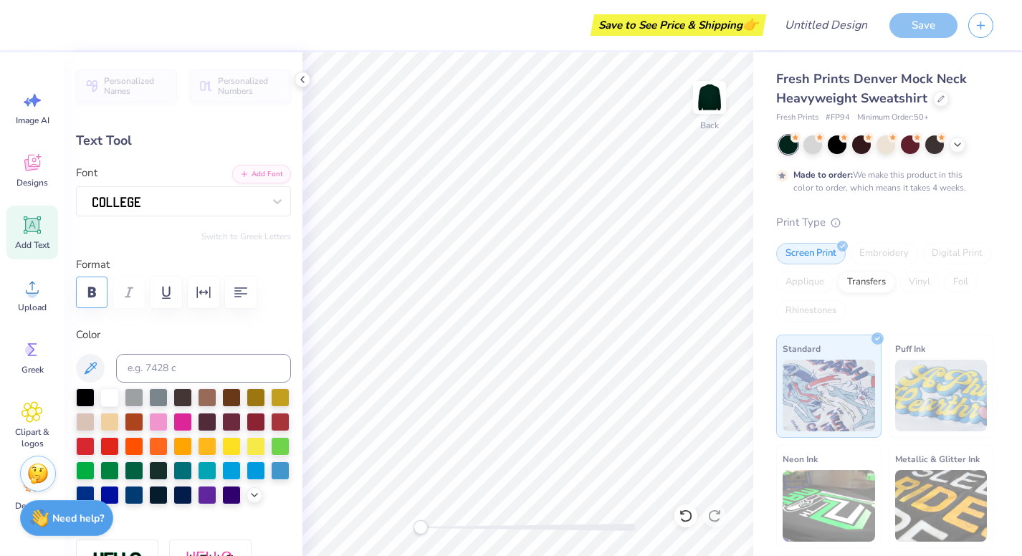
click at [96, 290] on icon "button" at bounding box center [91, 292] width 17 height 17
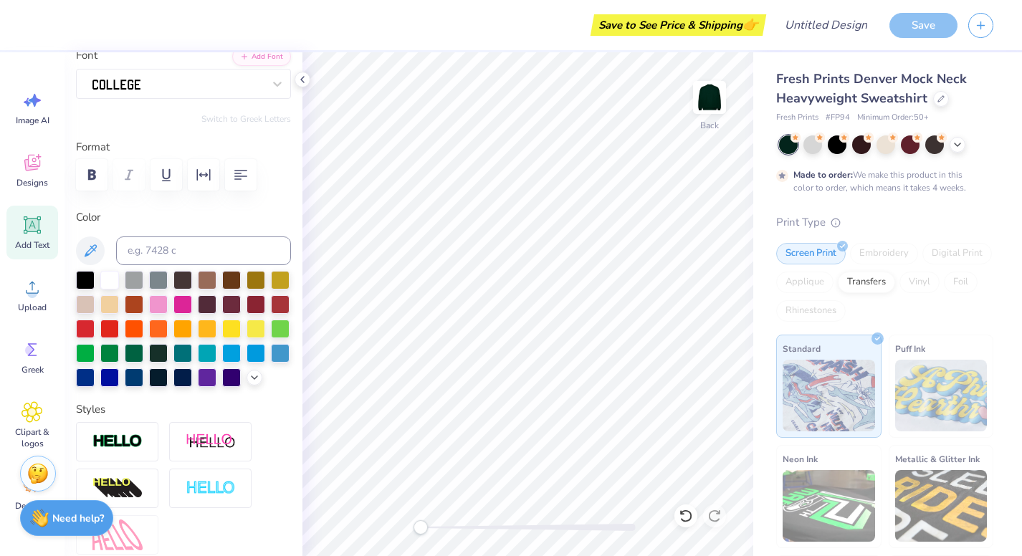
scroll to position [278, 0]
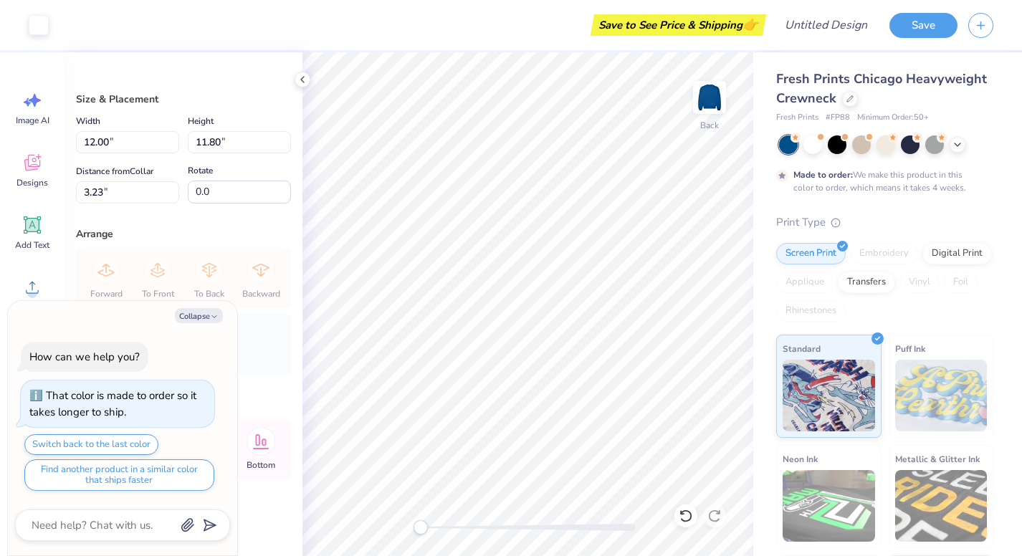
type textarea "x"
